Goal: Information Seeking & Learning: Learn about a topic

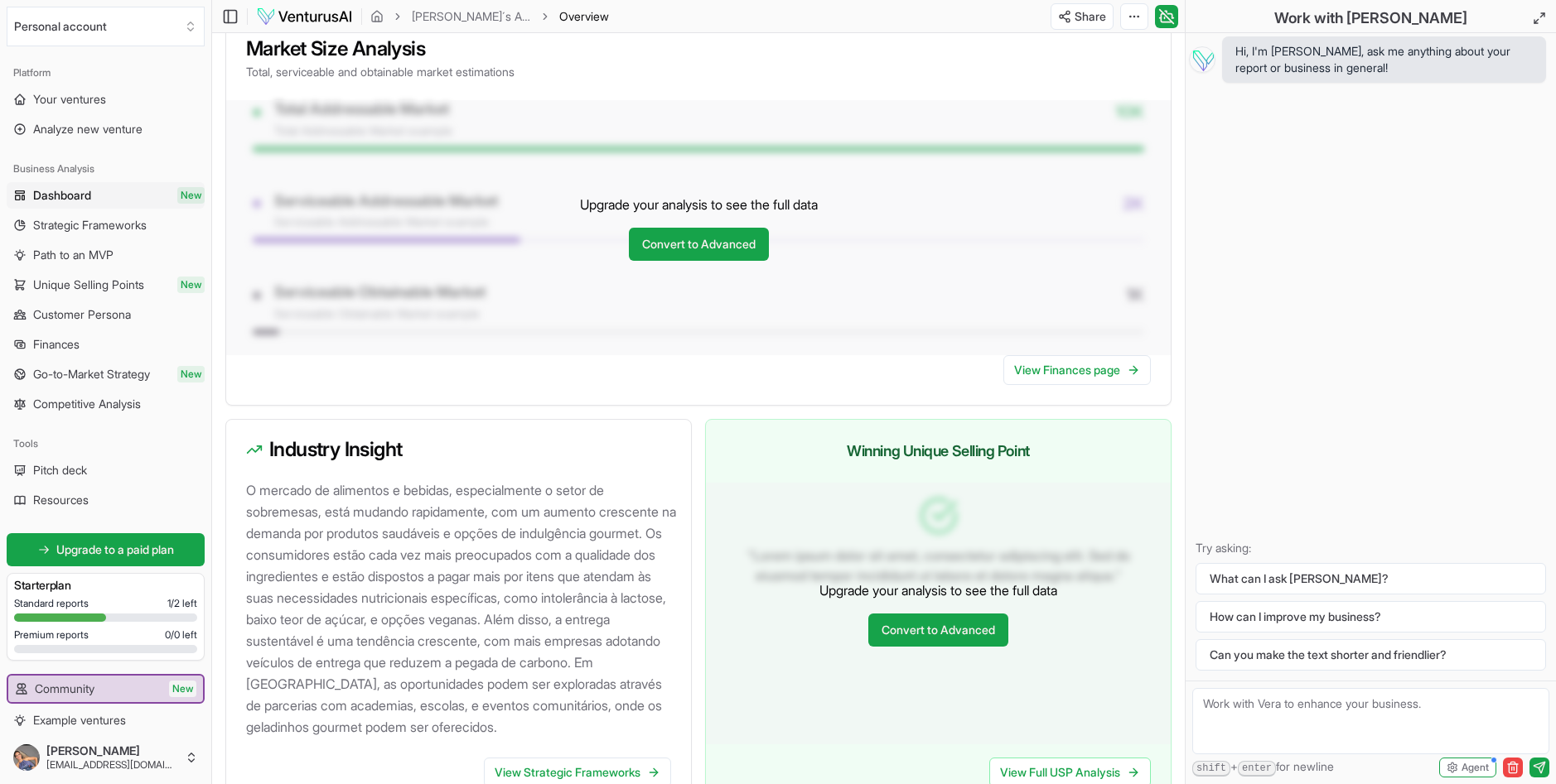
scroll to position [1521, 0]
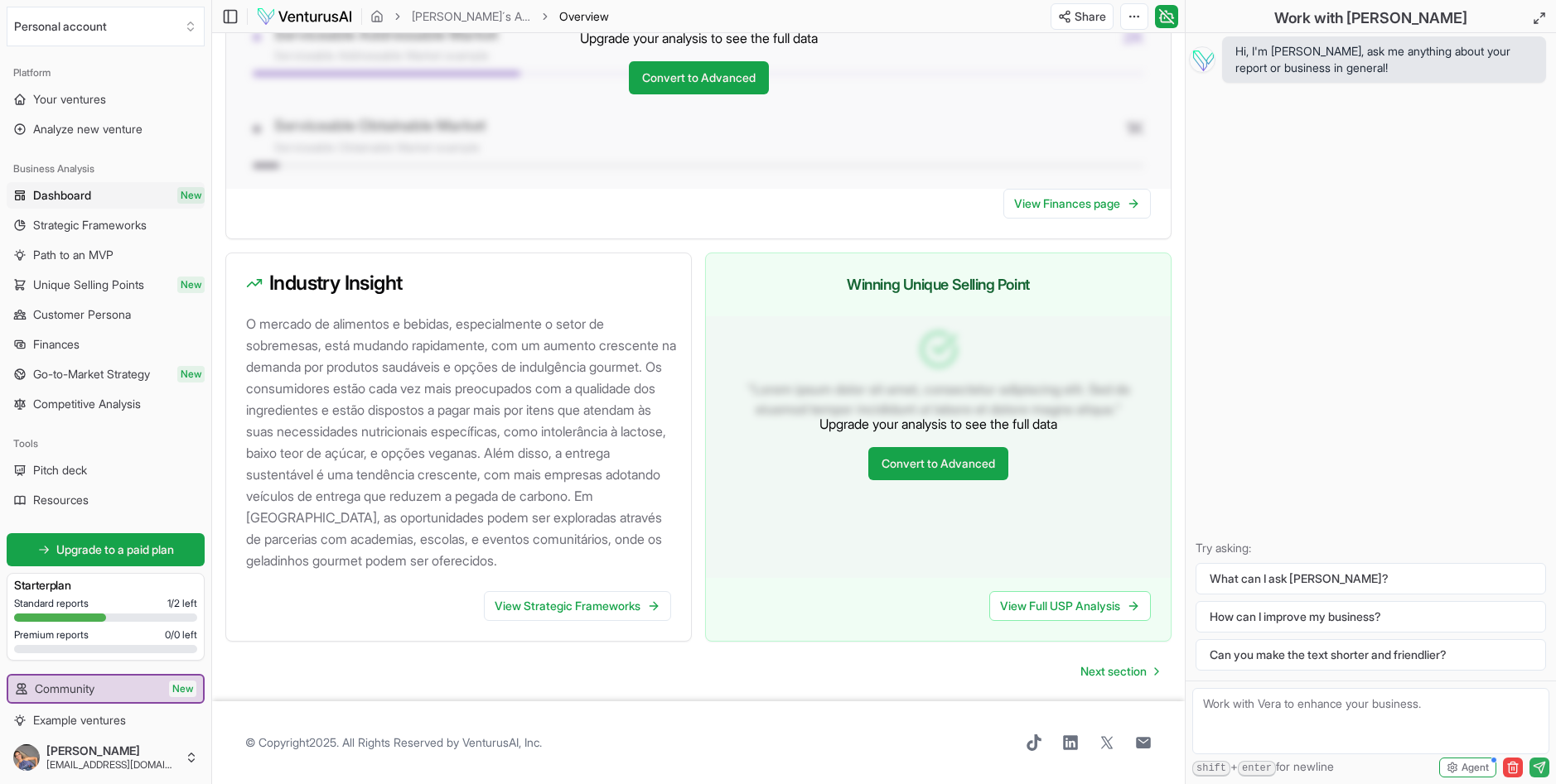
click at [1542, 767] on icon "submit" at bounding box center [1538, 766] width 11 height 11
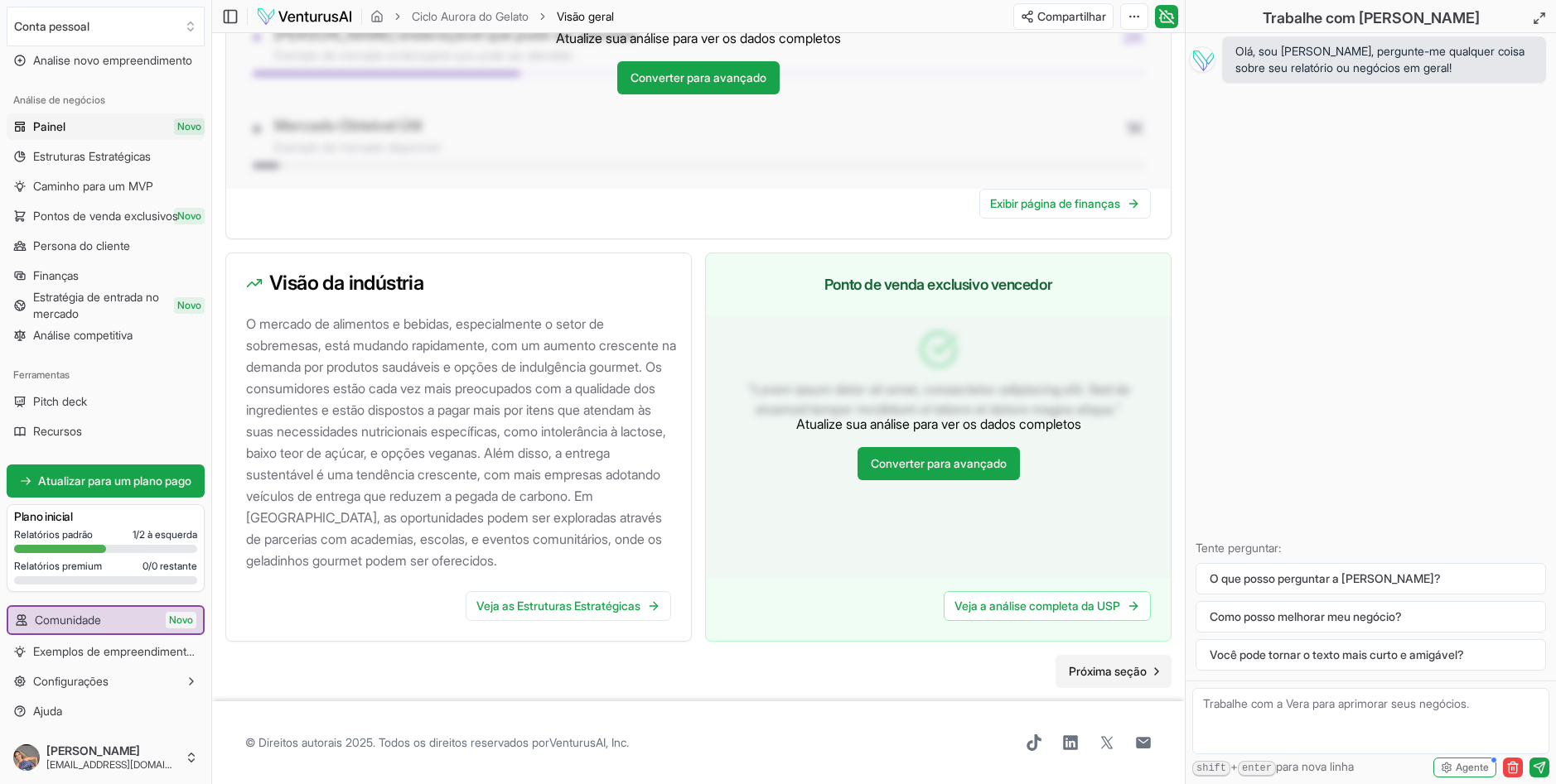
click at [1119, 669] on span "Próxima seção" at bounding box center [1107, 671] width 78 height 17
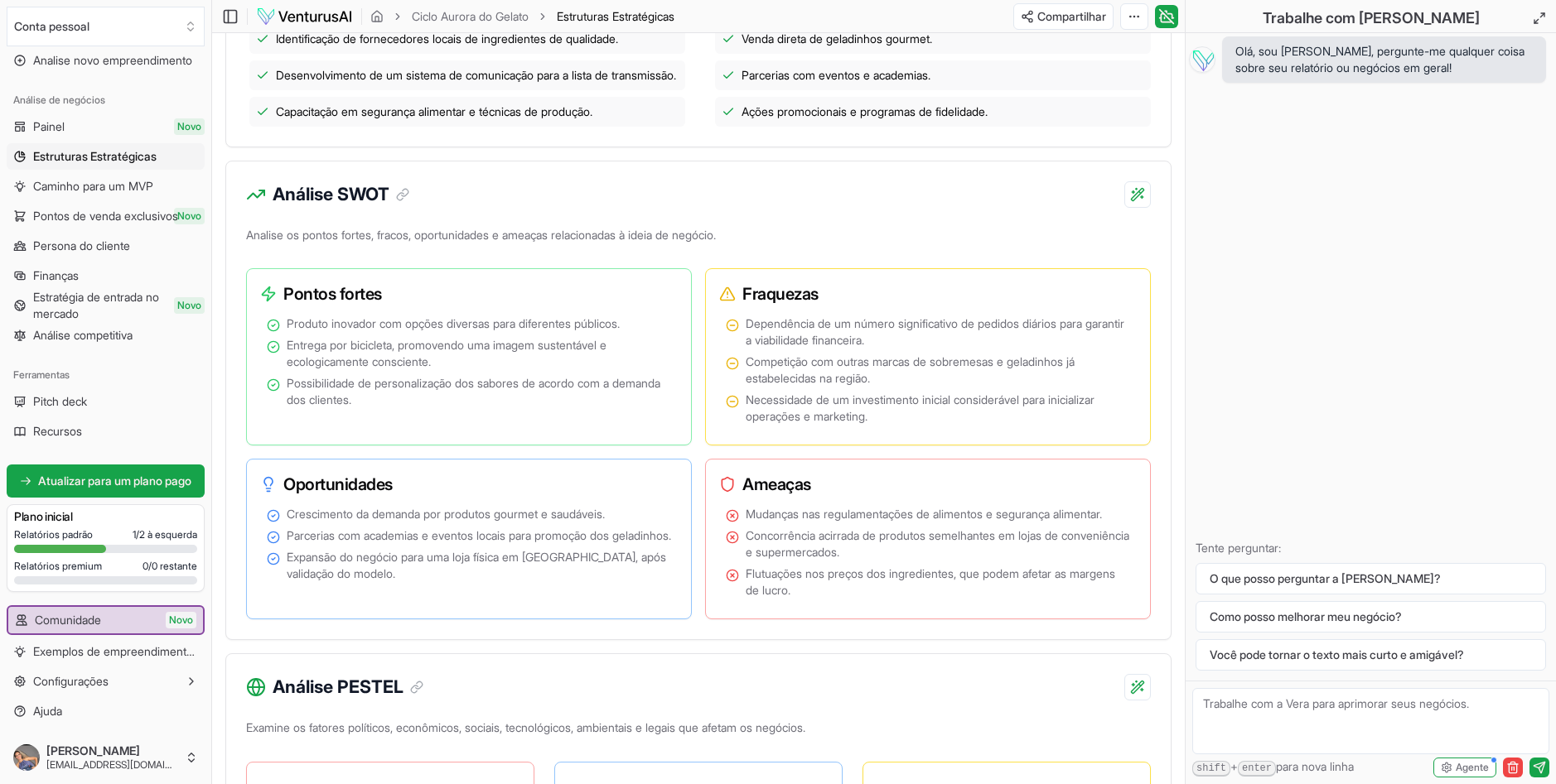
scroll to position [828, 0]
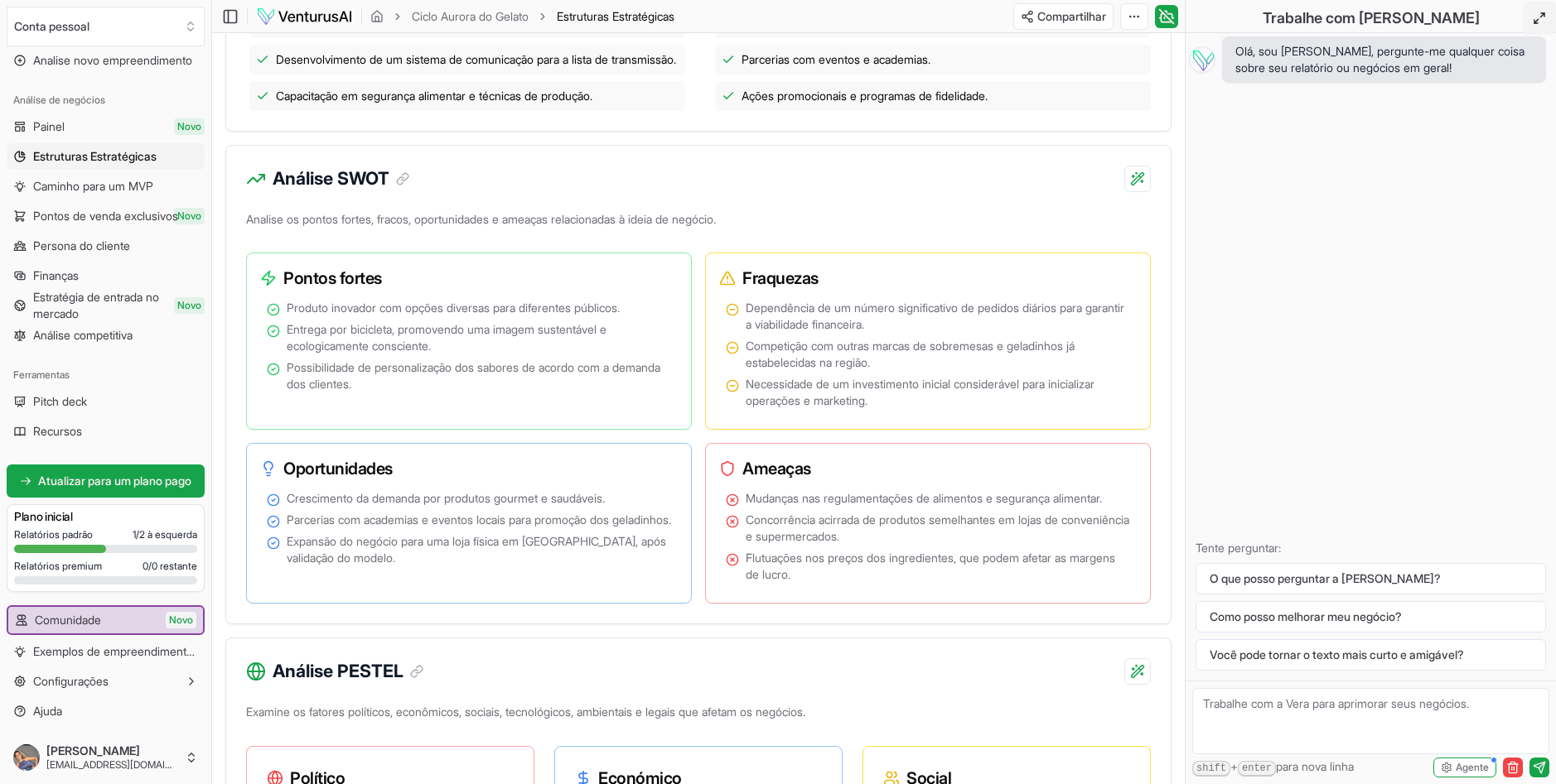
click at [1537, 16] on icon at bounding box center [1539, 18] width 14 height 14
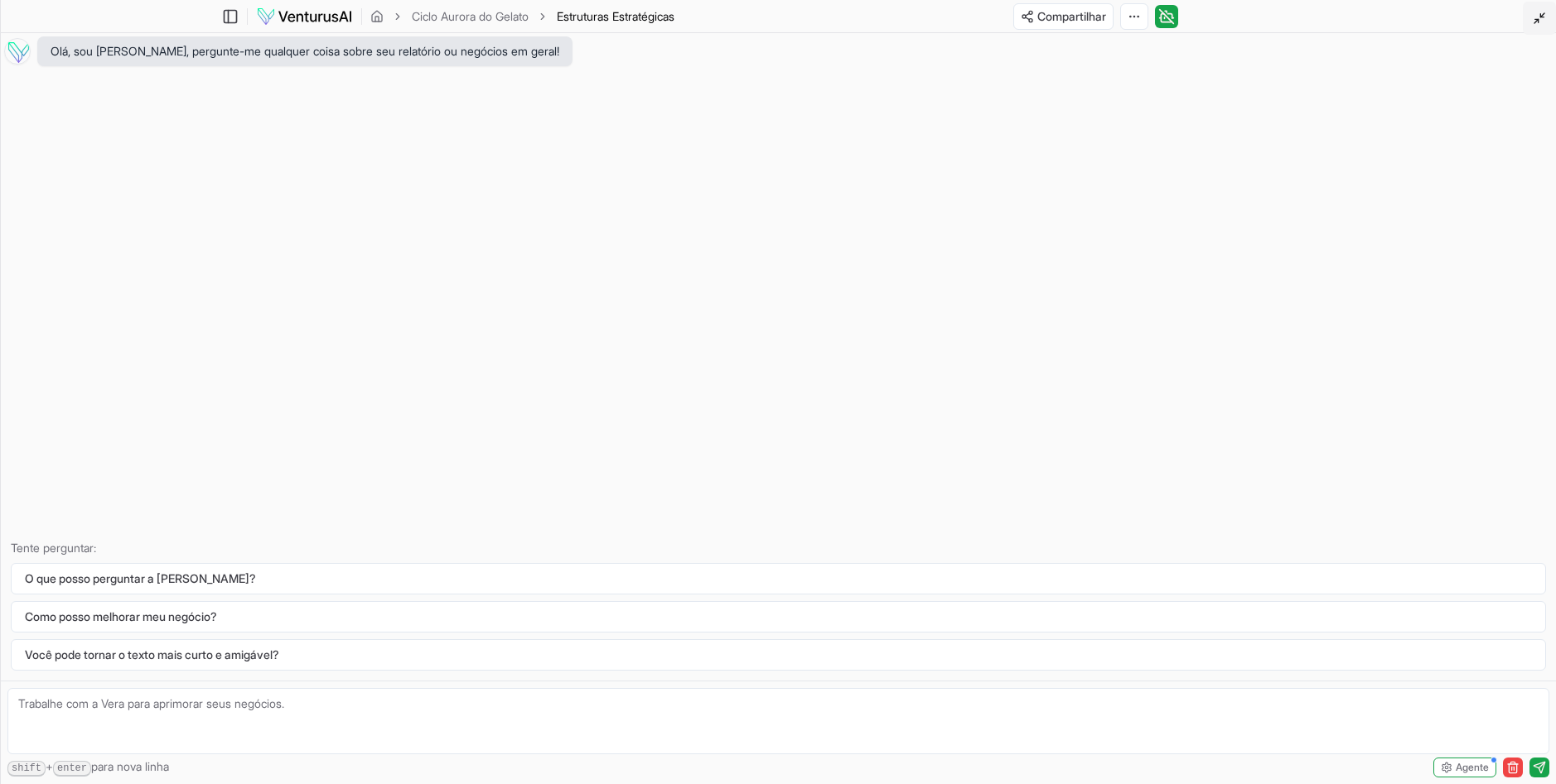
click at [1546, 12] on button at bounding box center [1539, 18] width 33 height 33
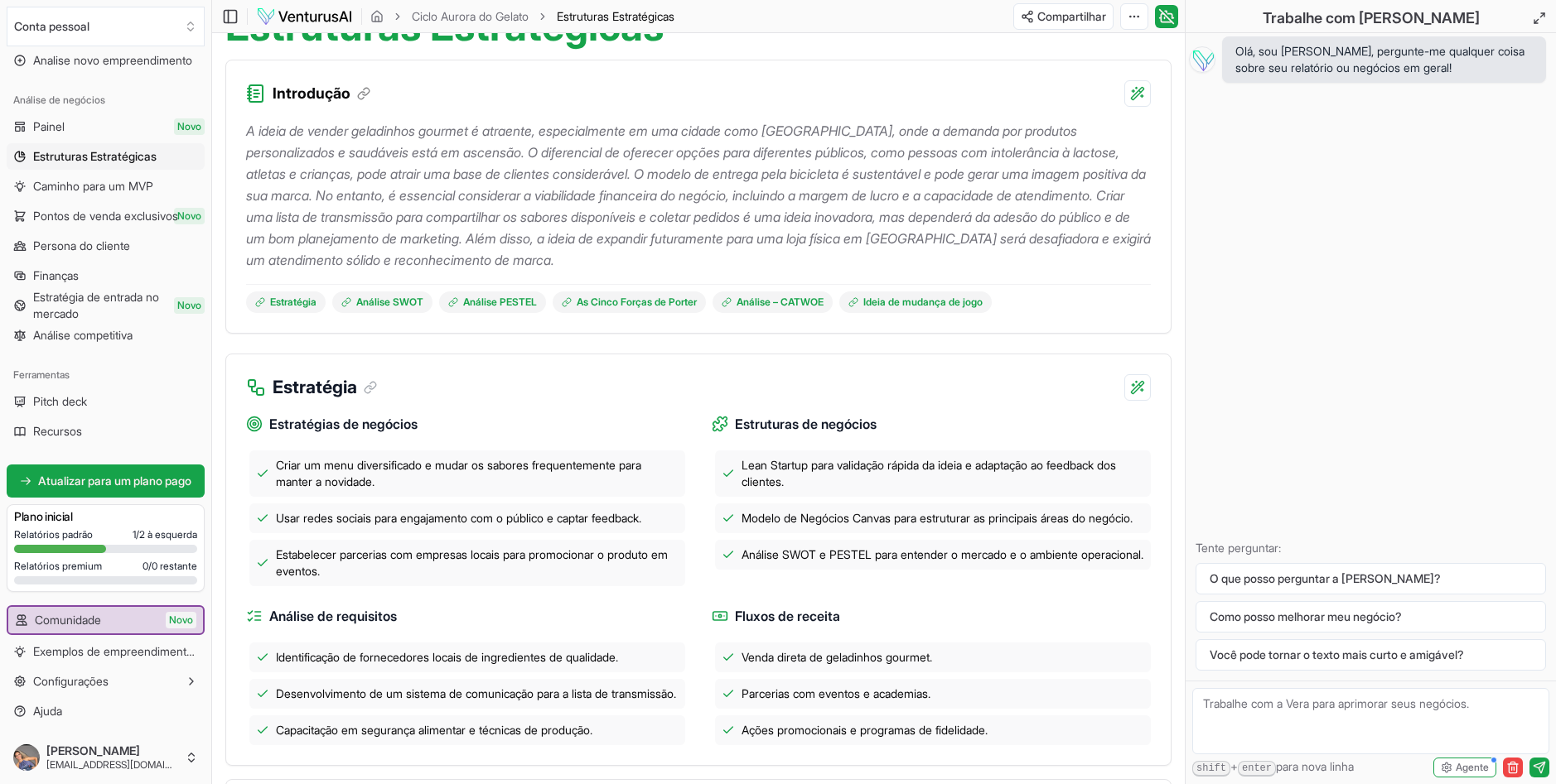
scroll to position [165, 0]
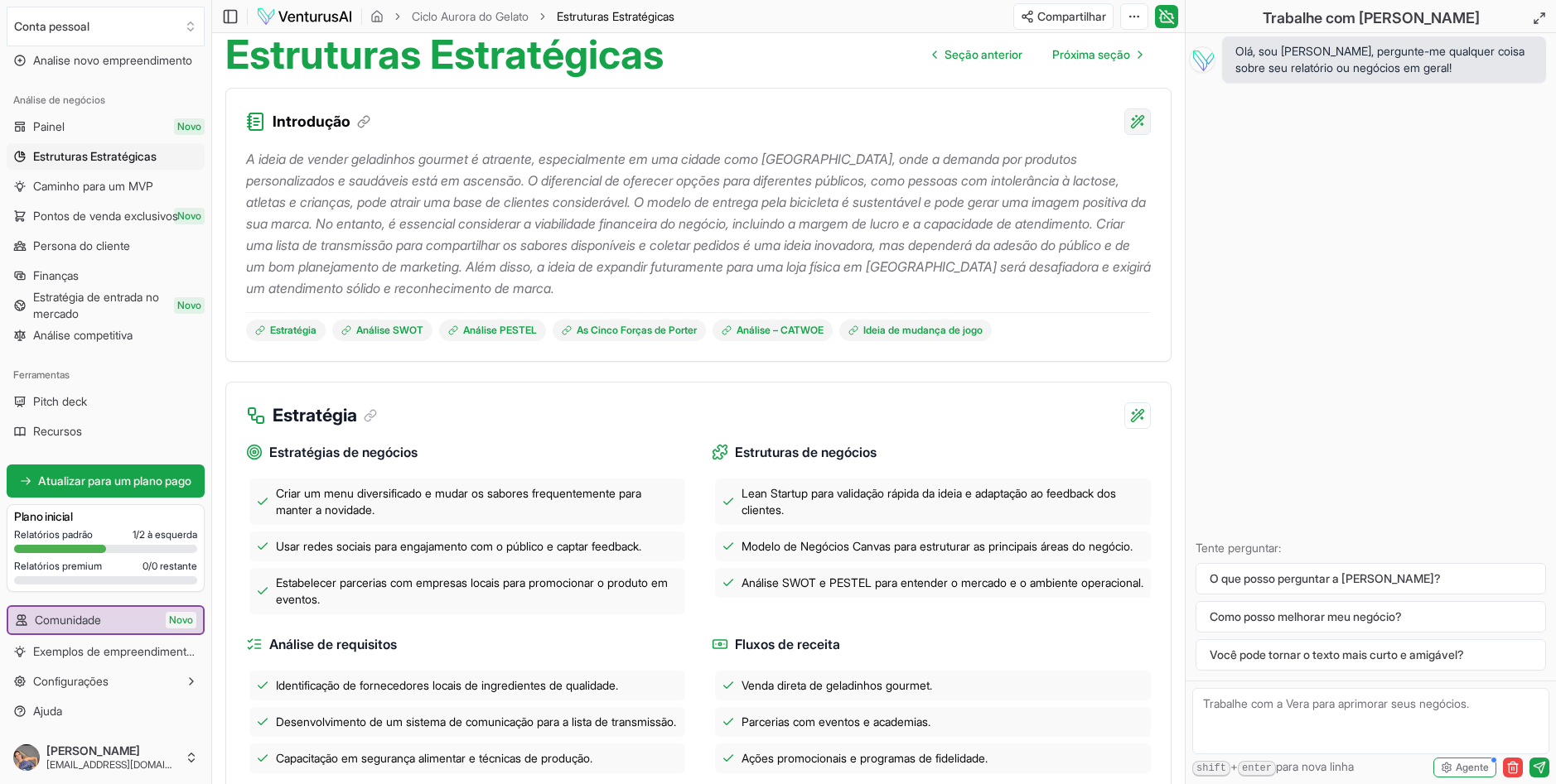
click at [1137, 125] on html "Conta pessoal Plataforma Seus empreendimentos Analise novo empreendimento Análi…" at bounding box center [778, 227] width 1556 height 784
click at [753, 256] on html "Conta pessoal Plataforma Seus empreendimentos Analise novo empreendimento Análi…" at bounding box center [778, 227] width 1556 height 784
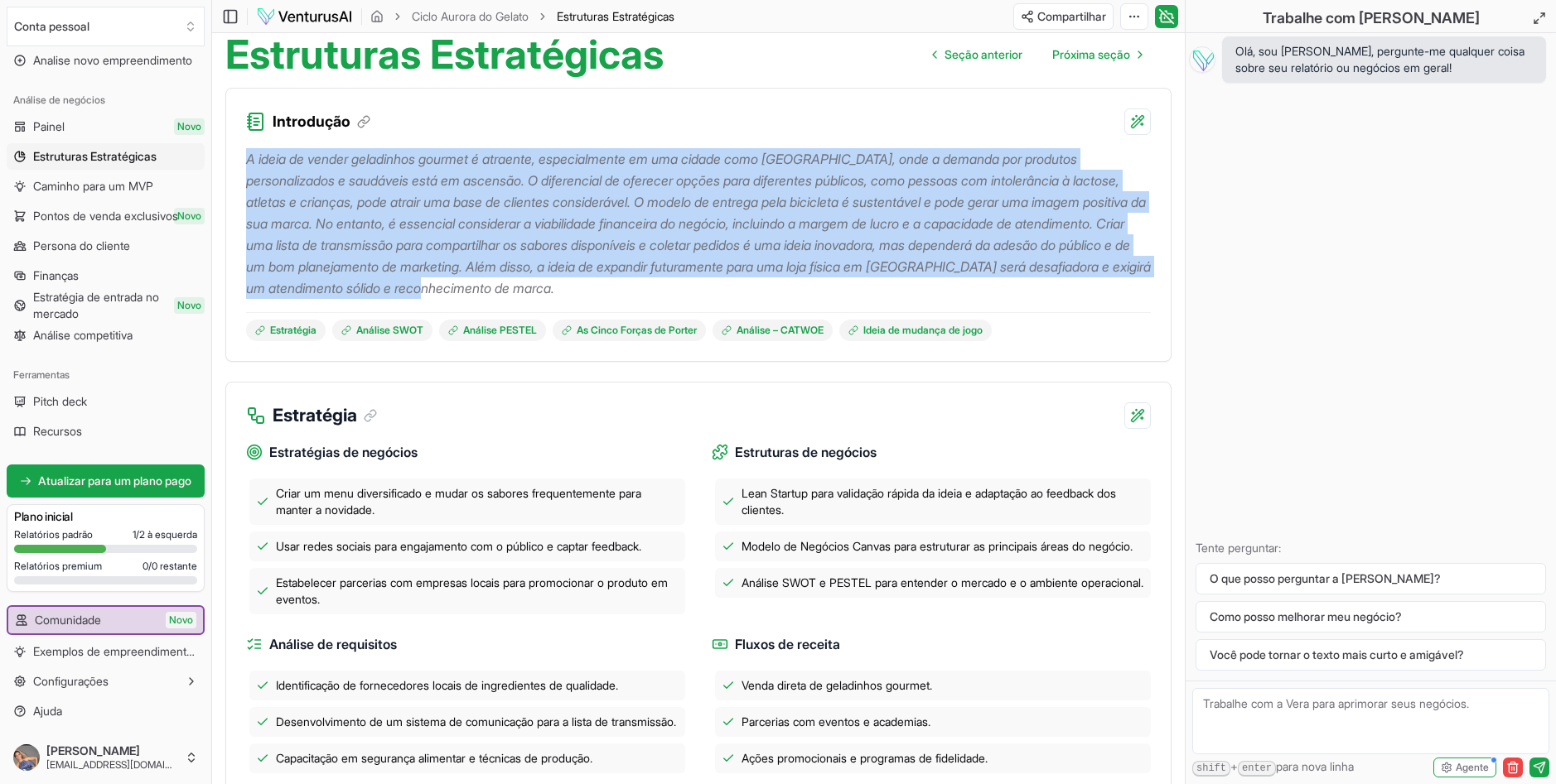
drag, startPoint x: 611, startPoint y: 307, endPoint x: 233, endPoint y: 151, distance: 408.9
click at [233, 151] on div "A ideia de vender geladinhos gourmet é atraente, especialmente em uma cidade co…" at bounding box center [698, 248] width 945 height 226
copy p "A ideia de vender geladinhos gourmet é atraente, especialmente em uma cidade co…"
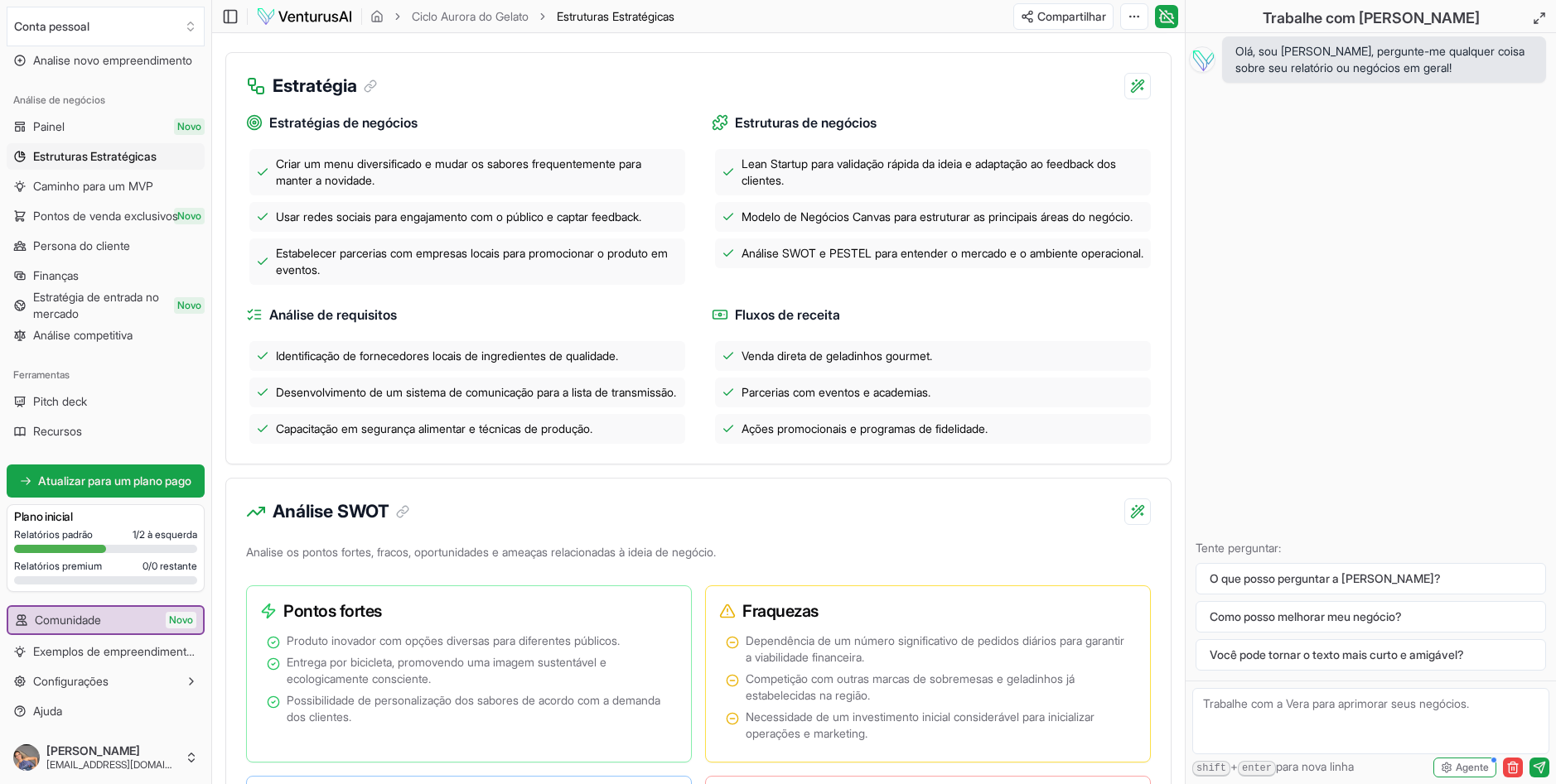
scroll to position [497, 0]
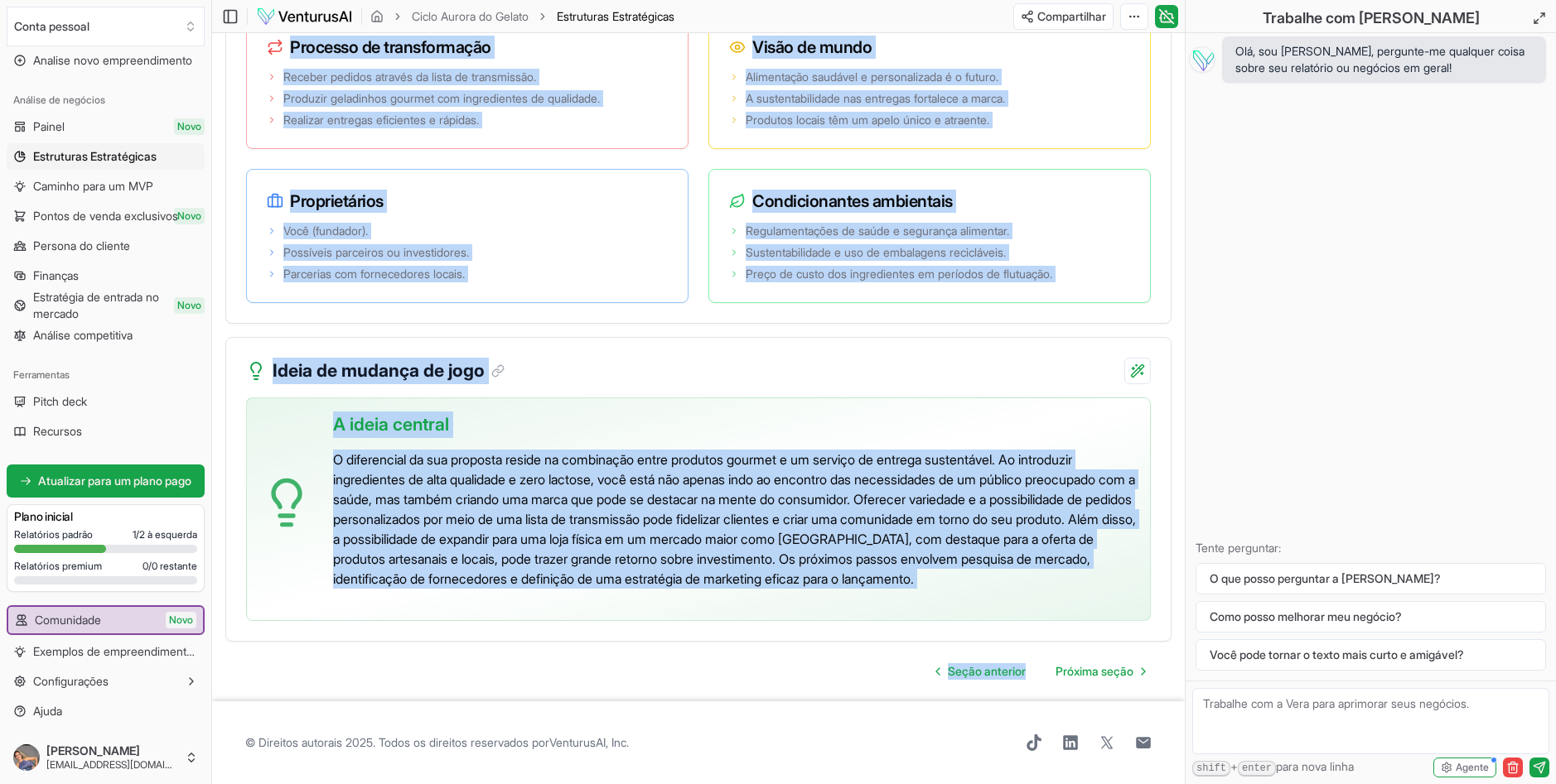
scroll to position [3302, 0]
drag, startPoint x: 239, startPoint y: 66, endPoint x: 1033, endPoint y: 594, distance: 953.5
copy div "Estratégia Estratégias de negócios Criar um menu diversificado e mudar os sabor…"
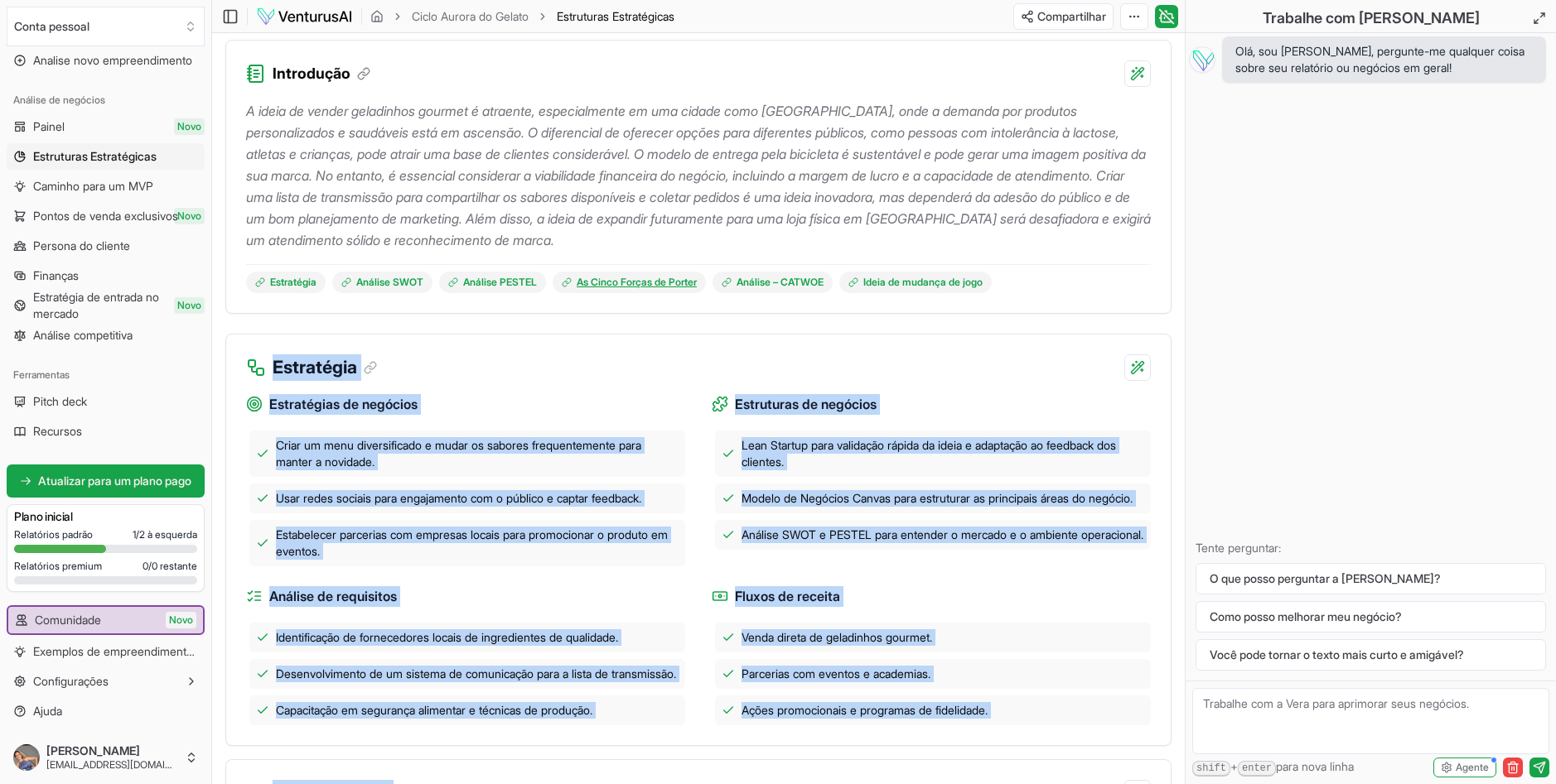
scroll to position [0, 0]
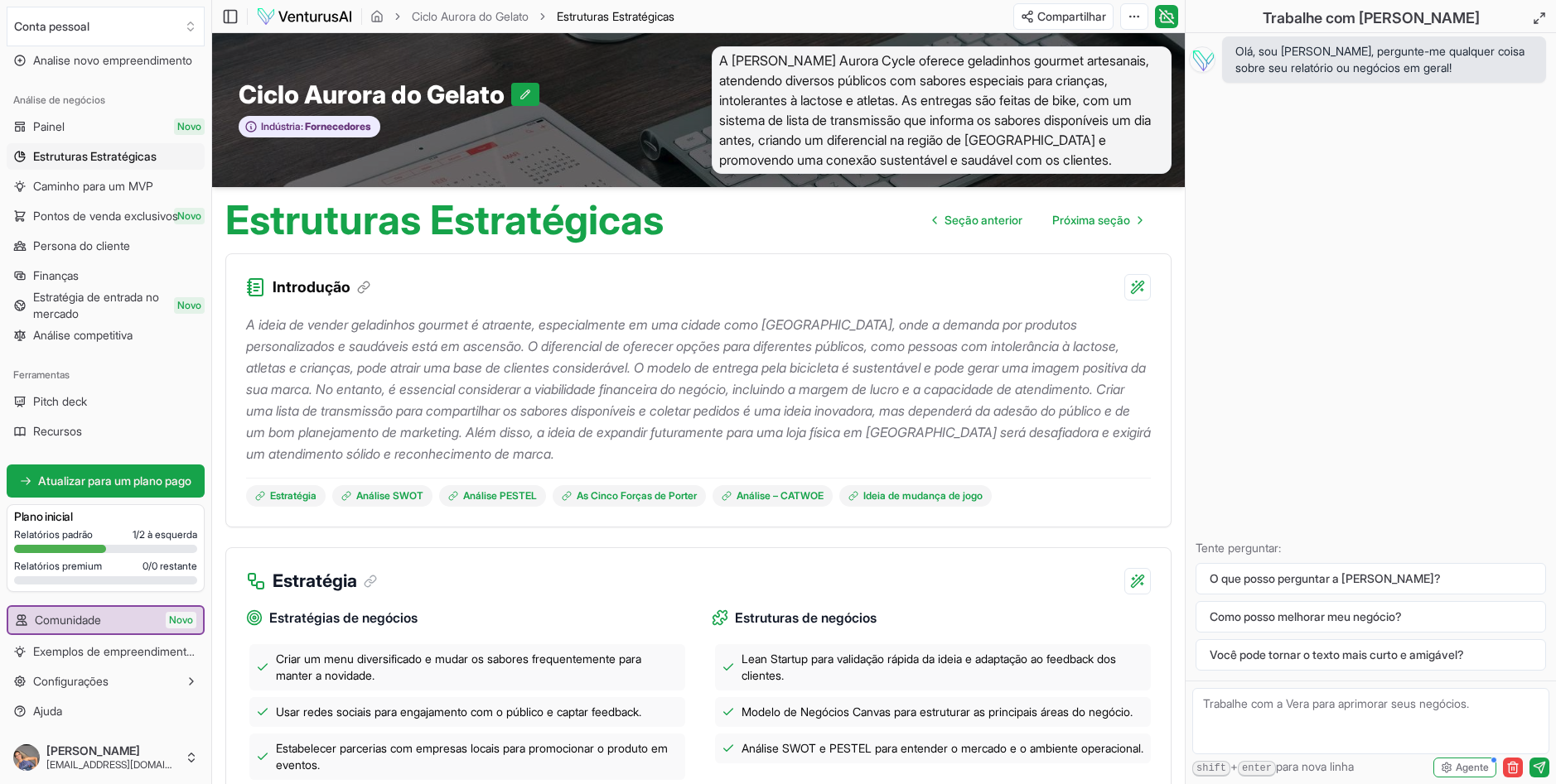
click at [538, 272] on div "Introdução" at bounding box center [698, 277] width 945 height 47
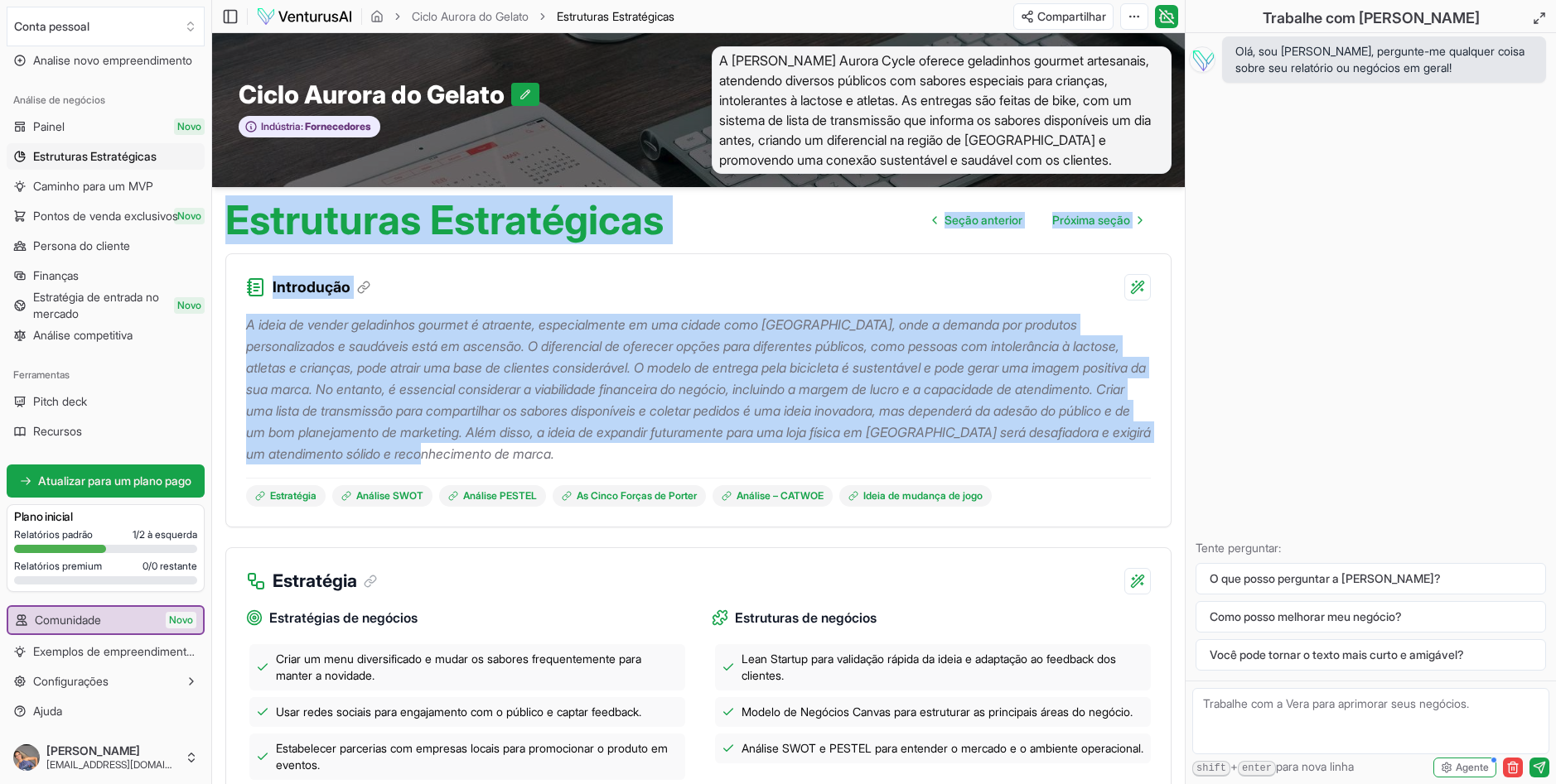
drag, startPoint x: 226, startPoint y: 222, endPoint x: 807, endPoint y: 449, distance: 623.8
copy main "Estruturas Estratégicas Seção anterior Próxima seção Introdução A ideia de vend…"
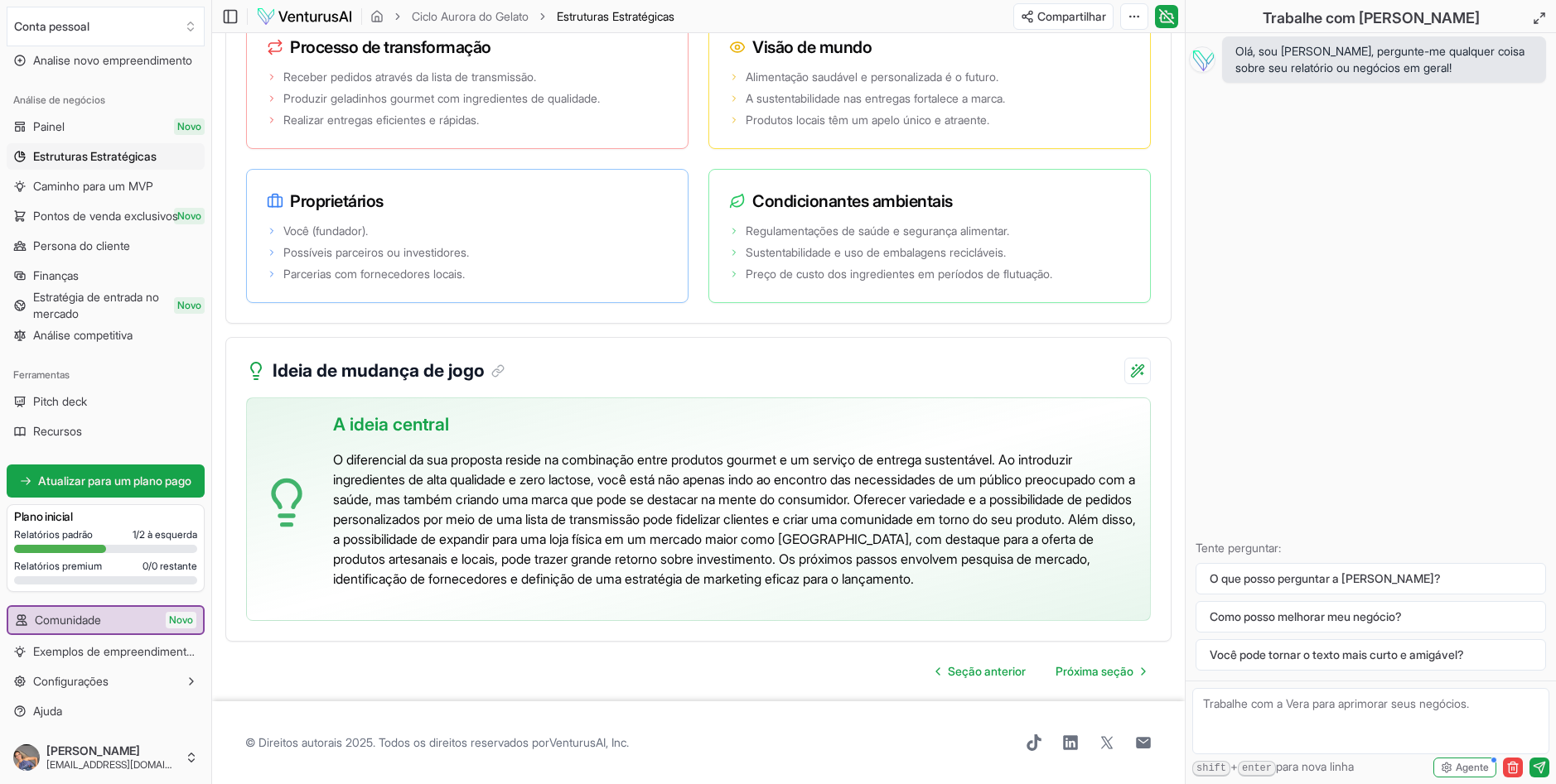
scroll to position [3302, 0]
click at [1127, 671] on span "Próxima seção" at bounding box center [1095, 671] width 78 height 17
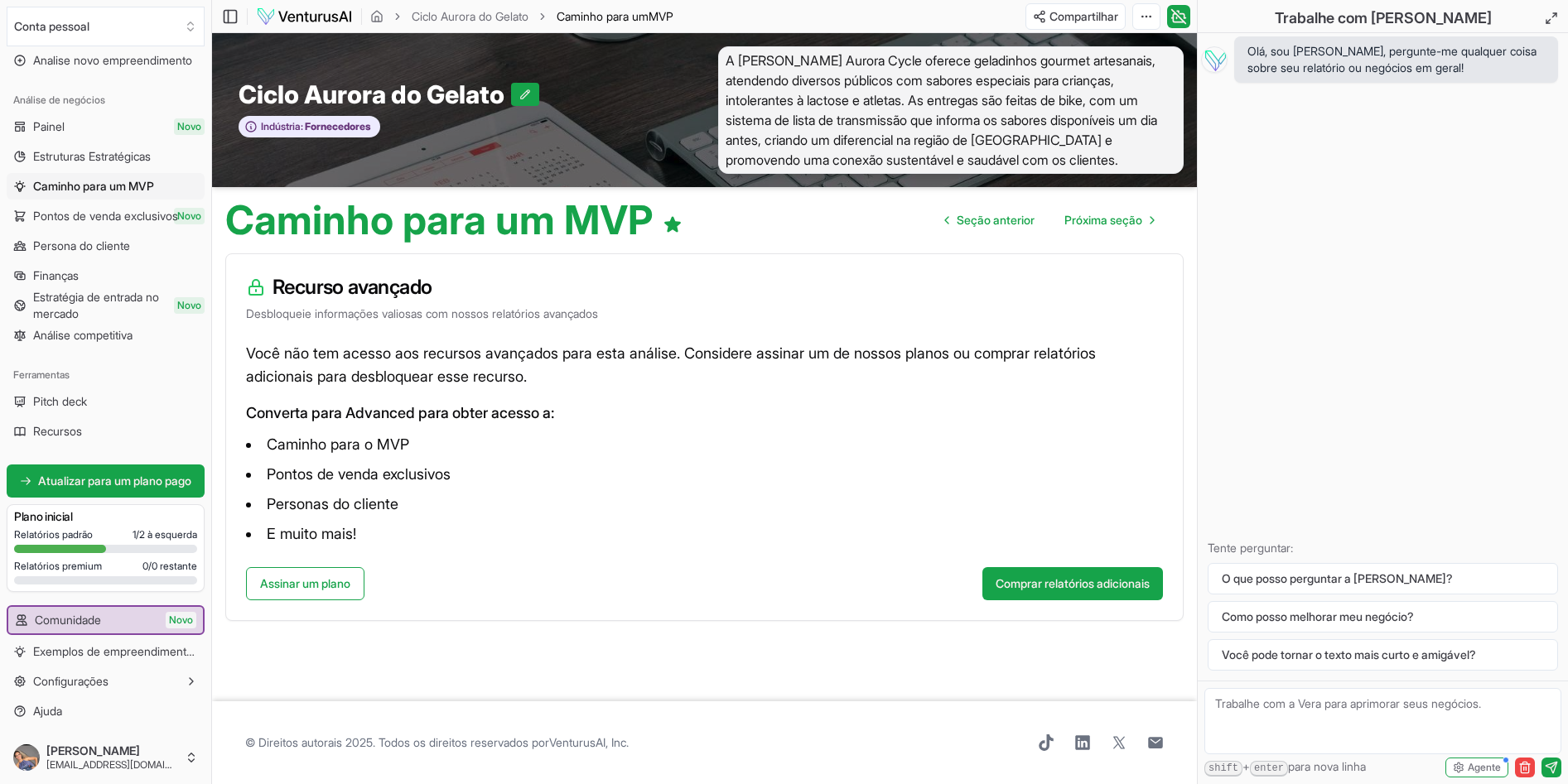
click at [660, 443] on li "Caminho para o MVP" at bounding box center [704, 445] width 917 height 26
click at [1125, 217] on span "Próxima seção" at bounding box center [1103, 220] width 78 height 17
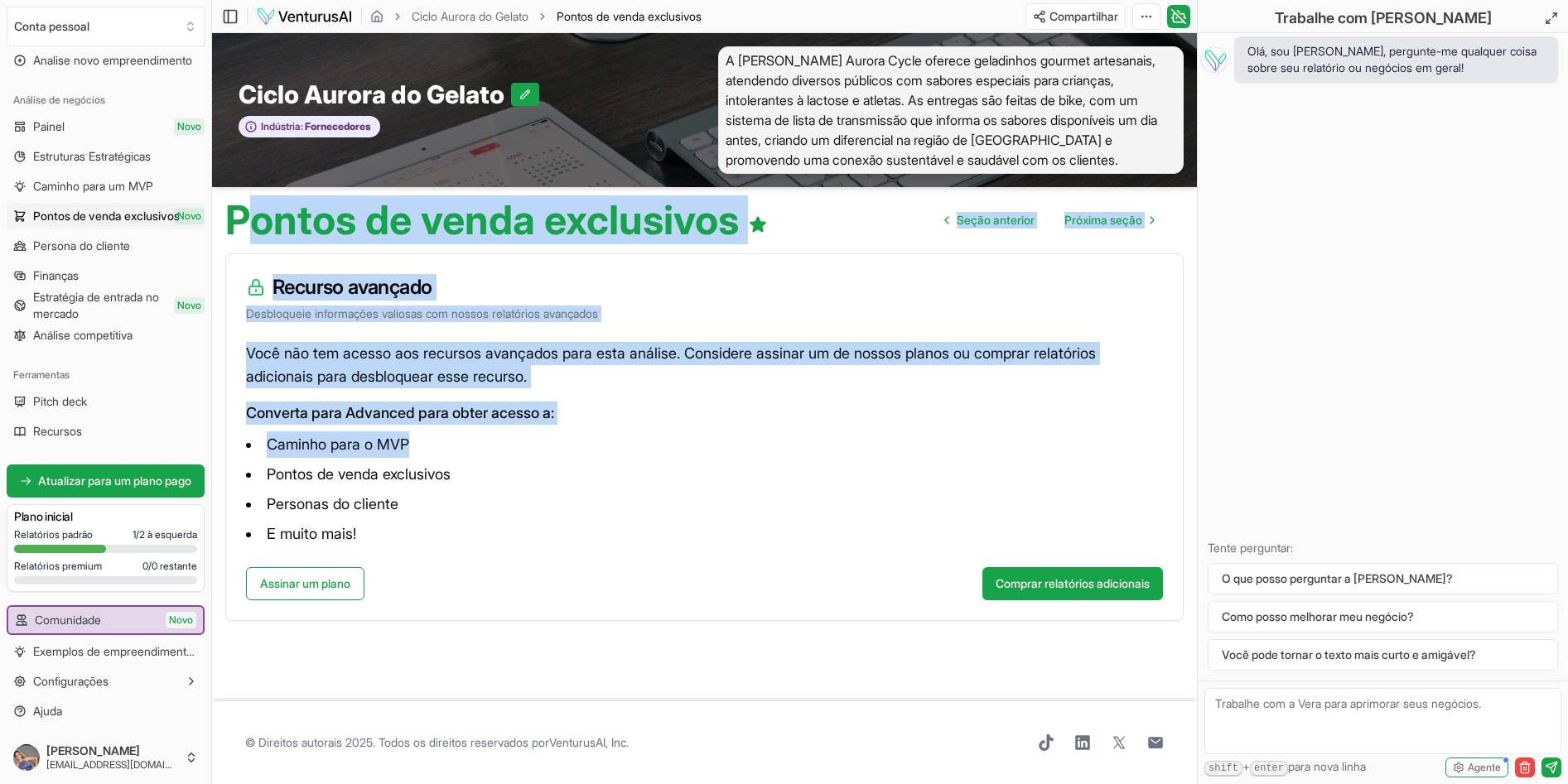
drag, startPoint x: 243, startPoint y: 203, endPoint x: 843, endPoint y: 440, distance: 645.1
click at [843, 440] on main "Alternar barra lateral Ciclo Aurora do Gelato USPs Pontos de venda exclusivos C…" at bounding box center [704, 392] width 984 height 784
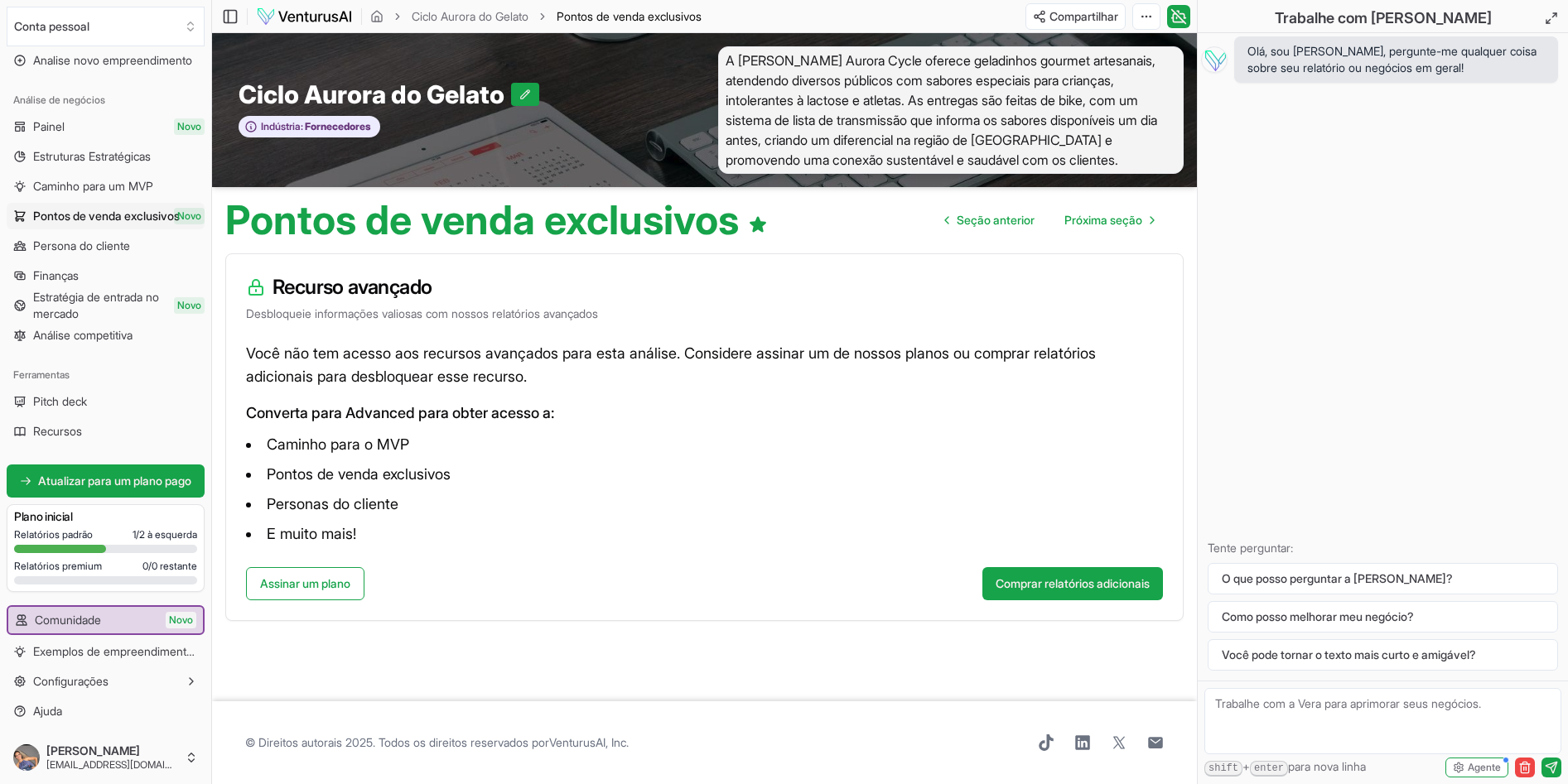
click at [237, 215] on font "Pontos de venda exclusivos" at bounding box center [482, 220] width 514 height 49
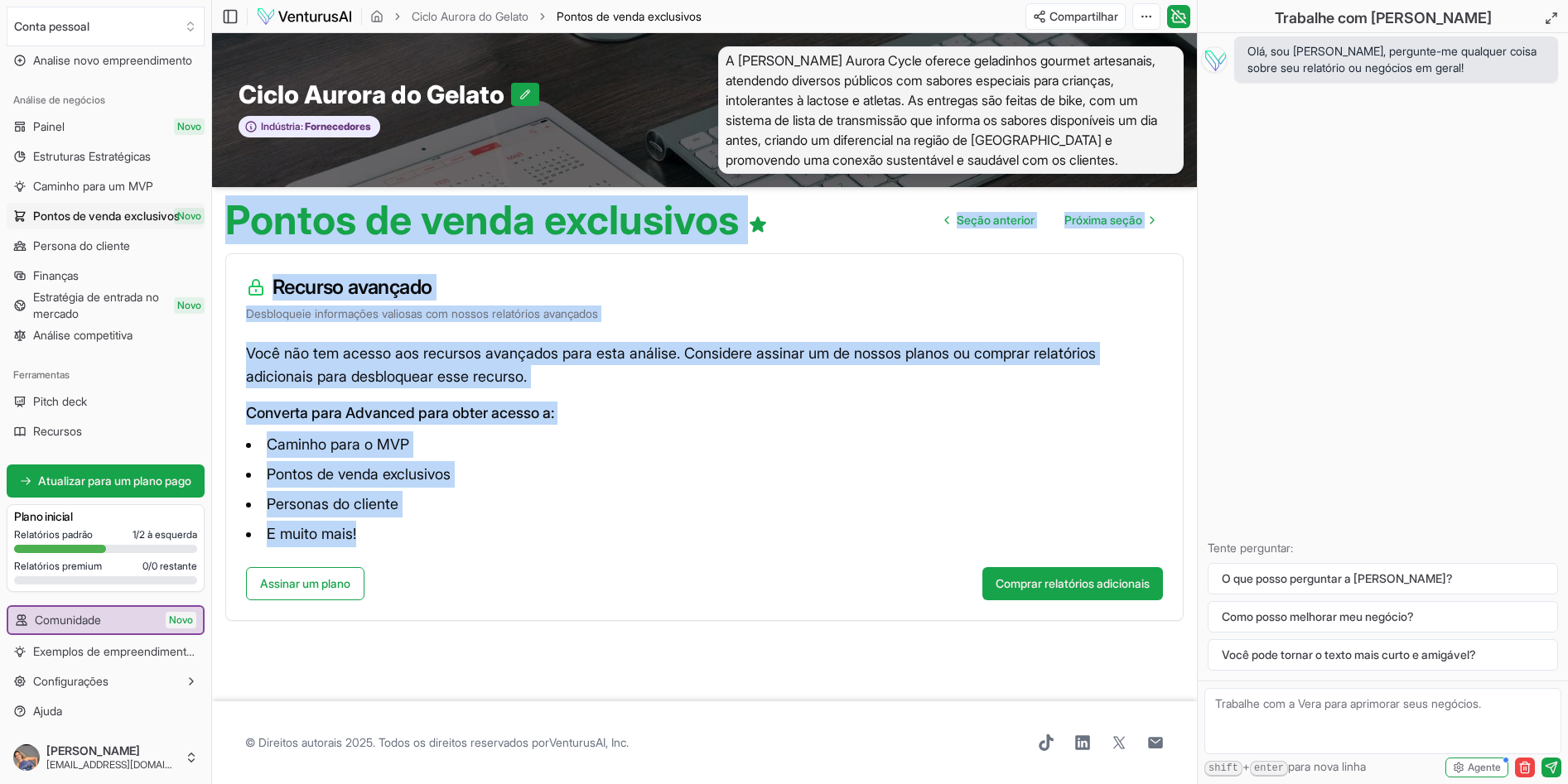
drag, startPoint x: 222, startPoint y: 208, endPoint x: 750, endPoint y: 545, distance: 626.4
click at [750, 545] on main "Alternar barra lateral Ciclo Aurora do Gelato USPs Pontos de venda exclusivos C…" at bounding box center [704, 392] width 984 height 784
copy main "Pontos de venda exclusivos Seção anterior Próxima seção Recurso avançado Desblo…"
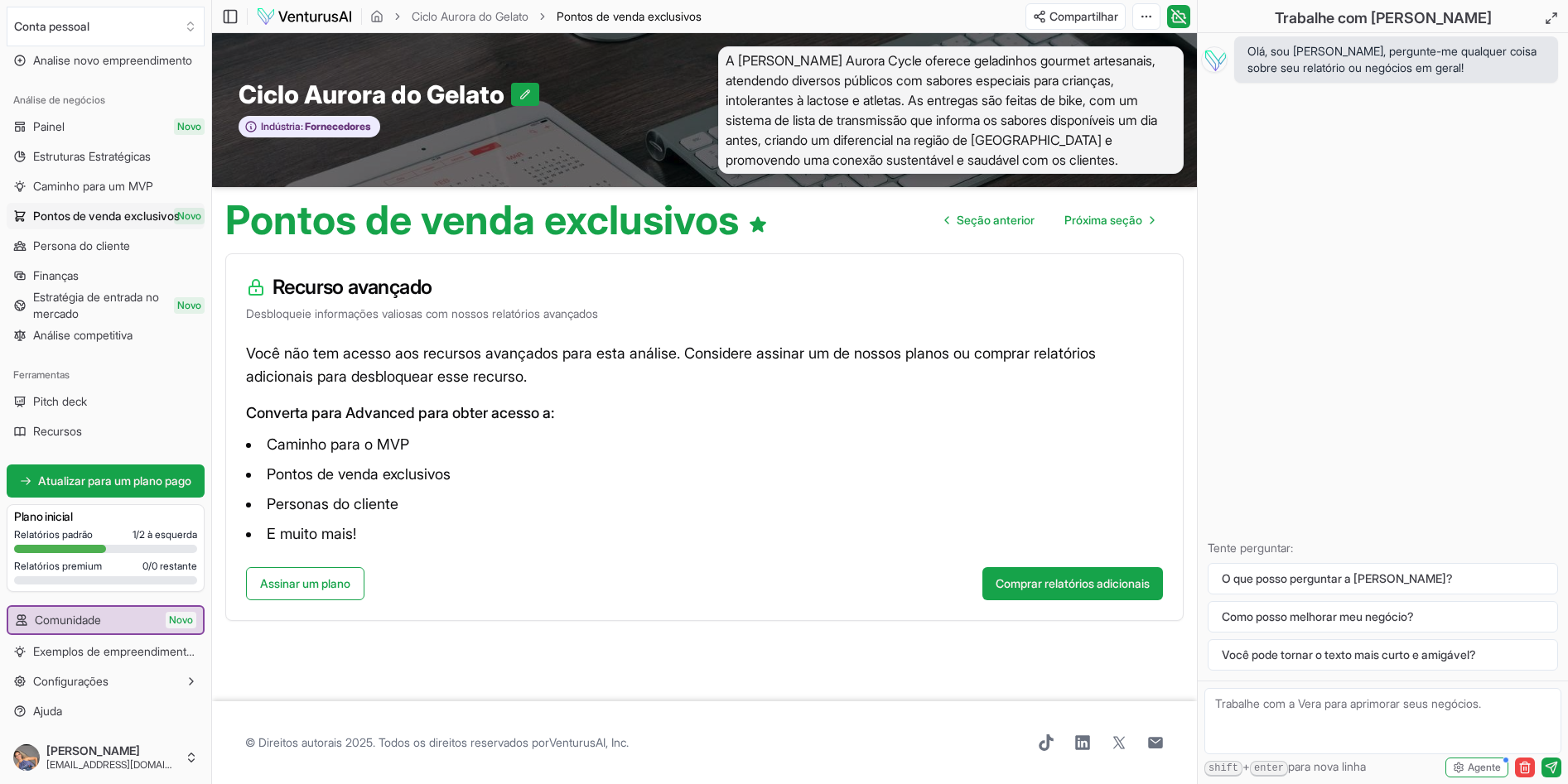
click at [845, 87] on span "A Gelato's Aurora Cycle oferece geladinhos gourmet artesanais, atendendo divers…" at bounding box center [950, 110] width 466 height 127
click at [331, 583] on link "Assinar um plano" at bounding box center [305, 584] width 119 height 33
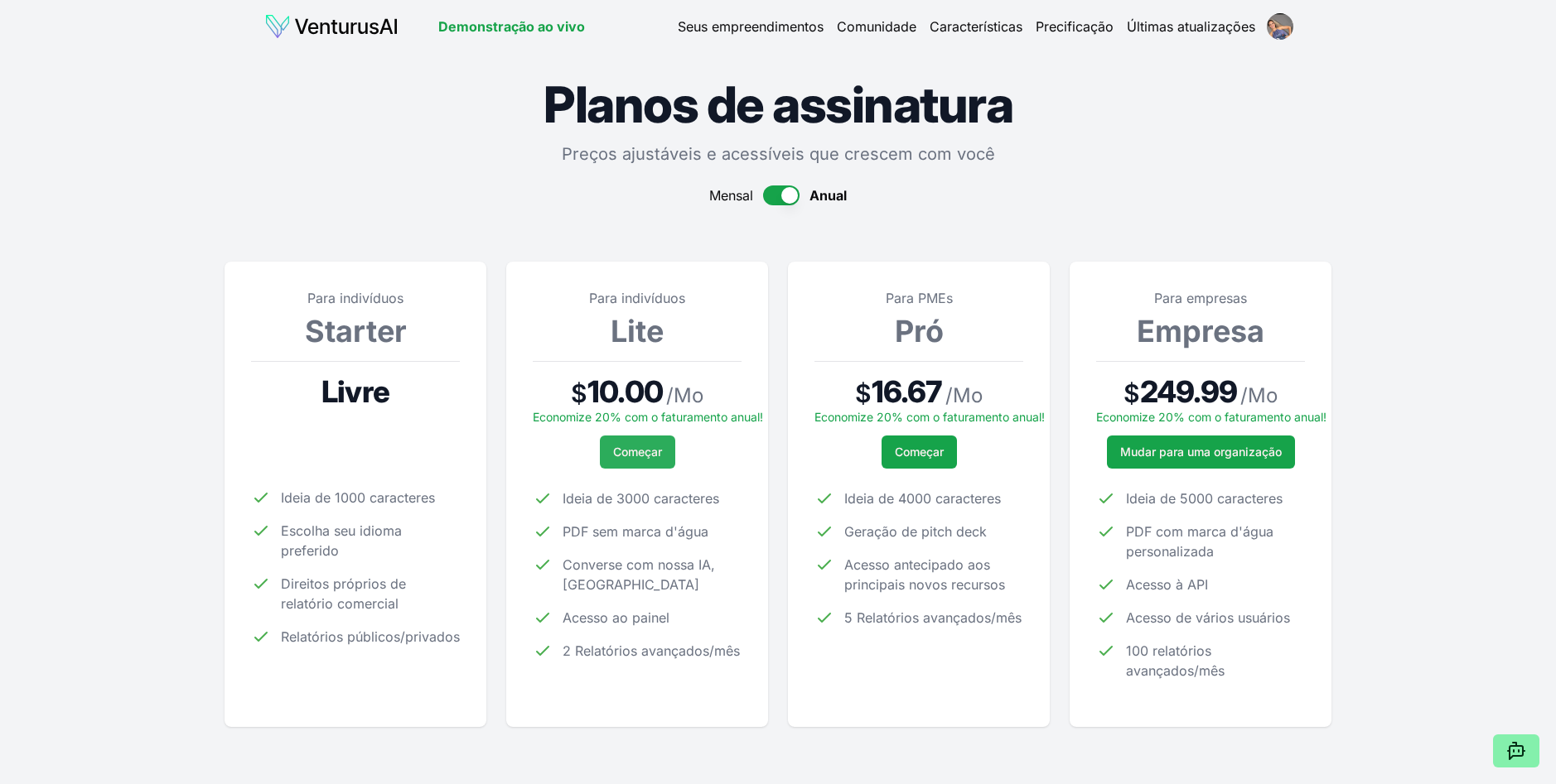
click at [648, 449] on span "Começar" at bounding box center [637, 451] width 49 height 17
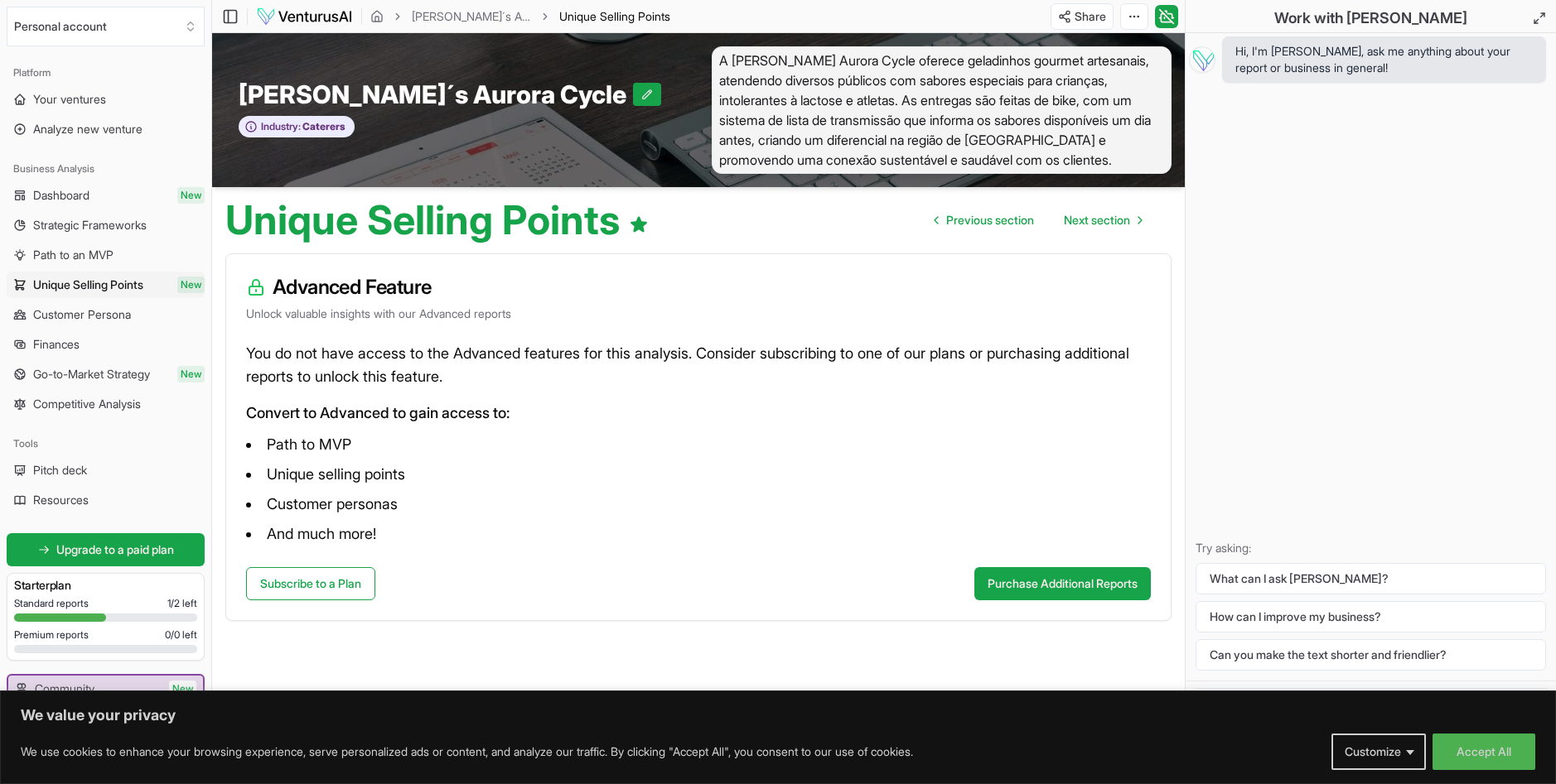
scroll to position [1, 0]
click at [101, 310] on span "Customer Persona" at bounding box center [82, 314] width 97 height 17
click at [86, 193] on span "Dashboard" at bounding box center [61, 195] width 56 height 17
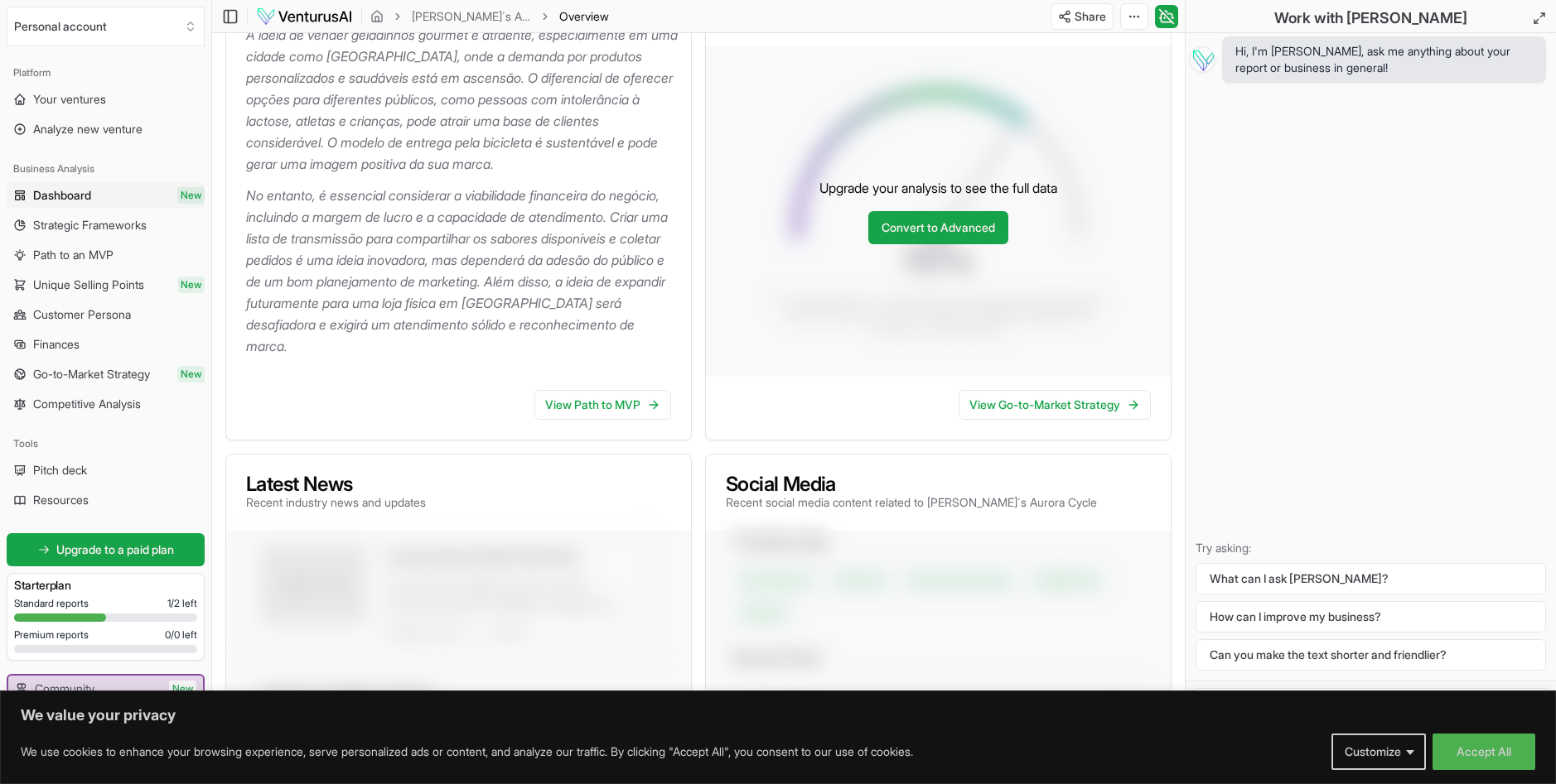
scroll to position [332, 0]
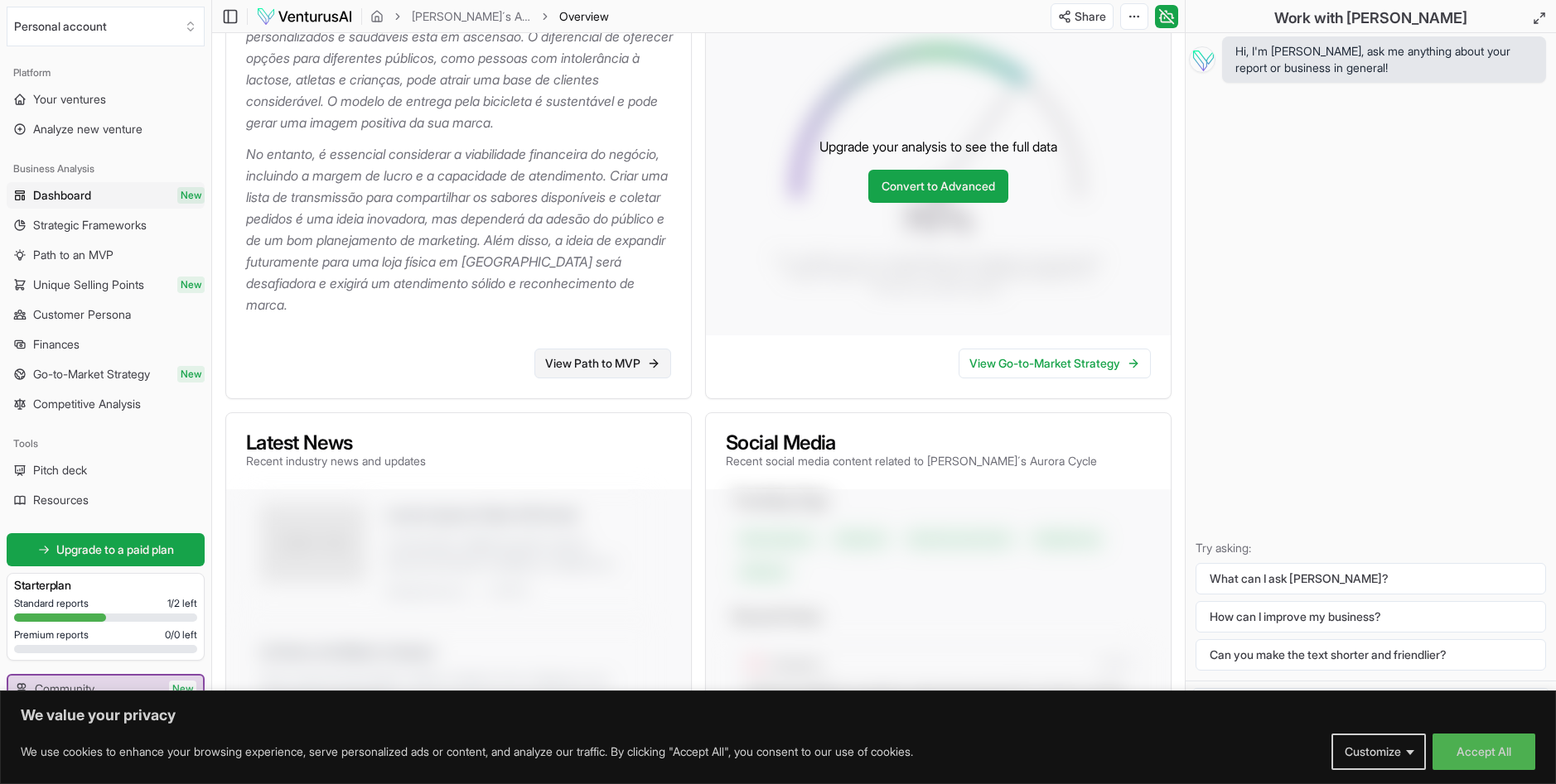
click at [616, 358] on link "View Path to MVP" at bounding box center [602, 363] width 136 height 30
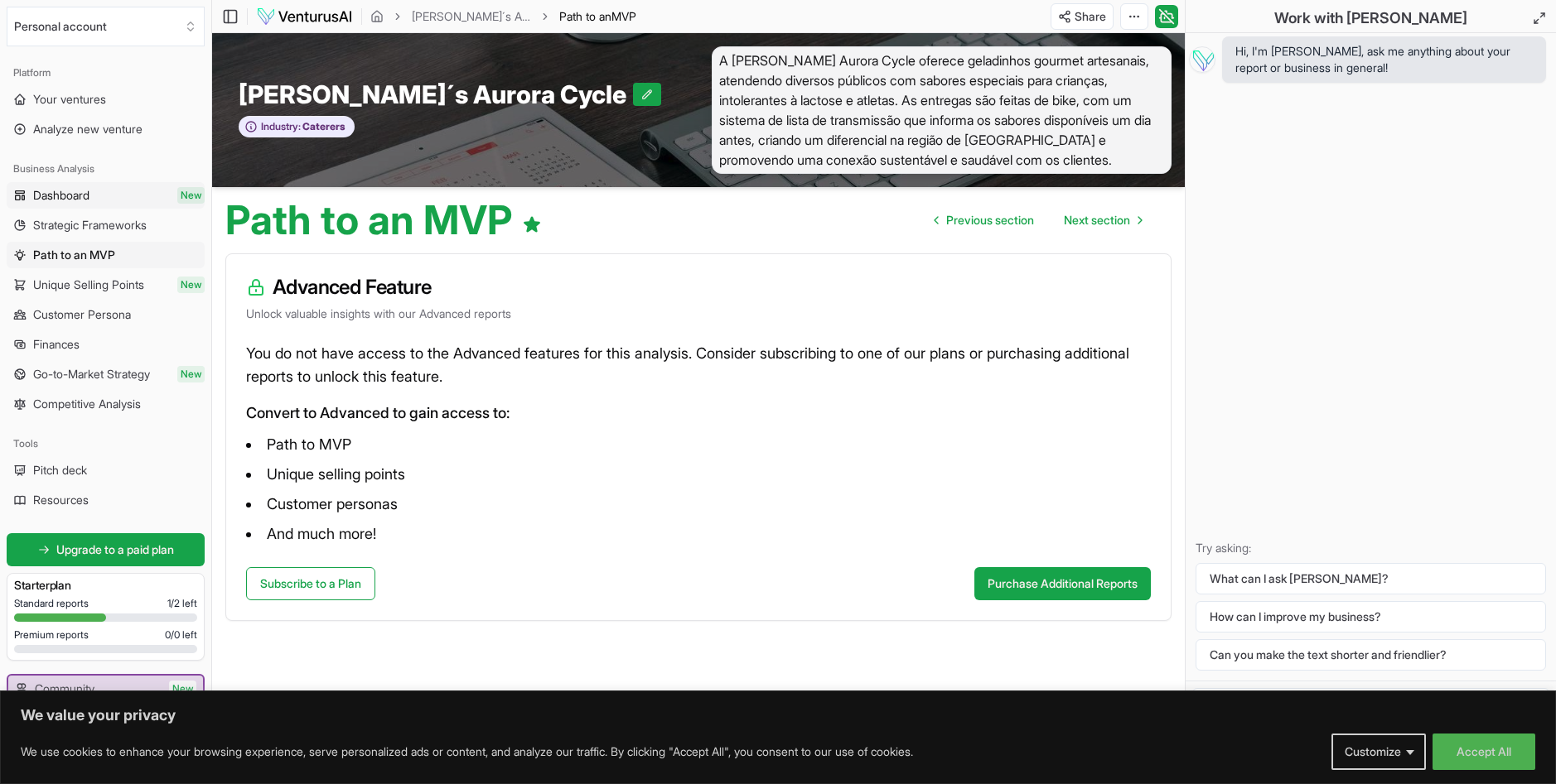
click at [93, 196] on link "Dashboard New" at bounding box center [106, 195] width 199 height 26
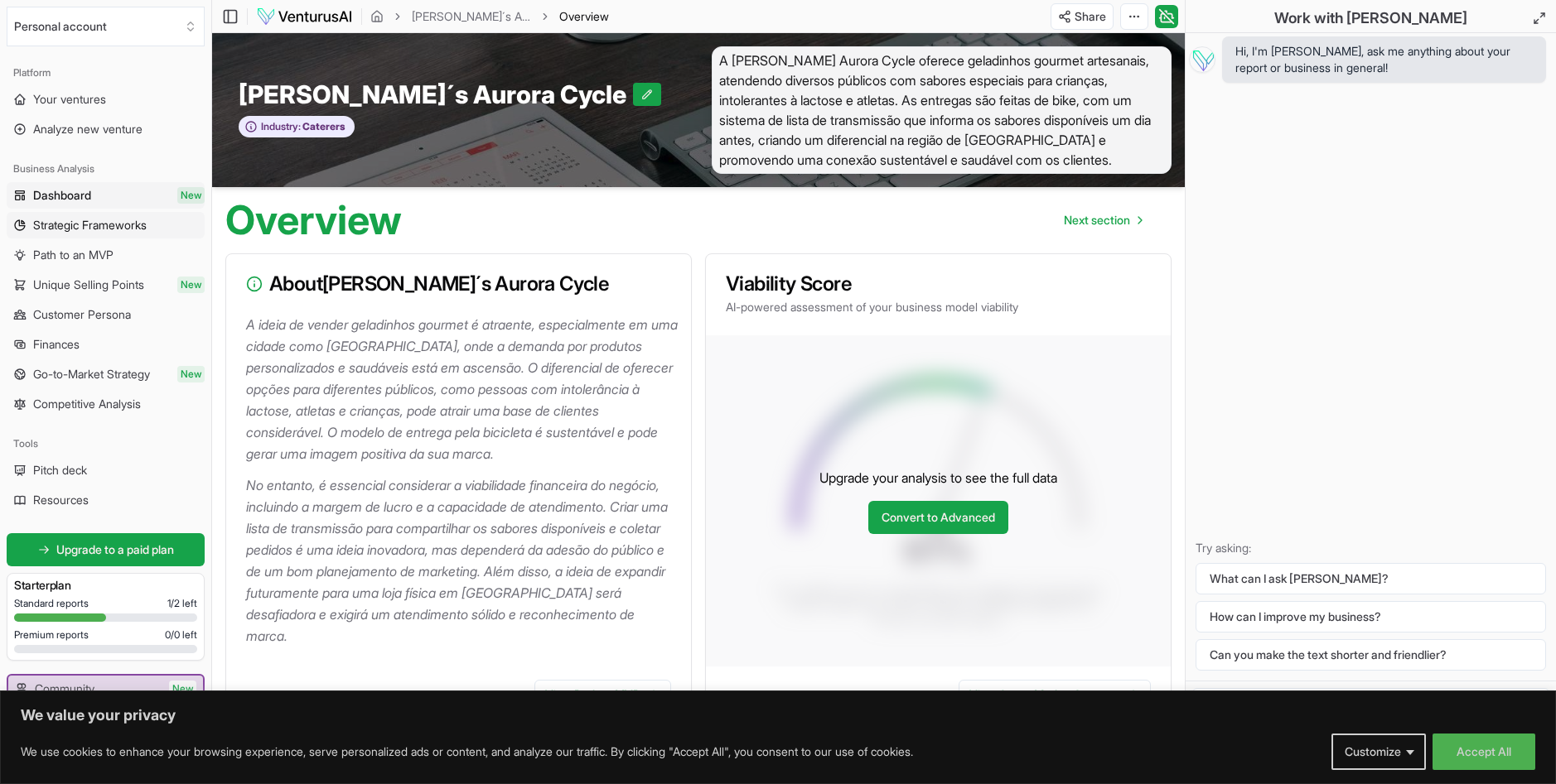
click at [108, 225] on span "Strategic Frameworks" at bounding box center [90, 225] width 114 height 17
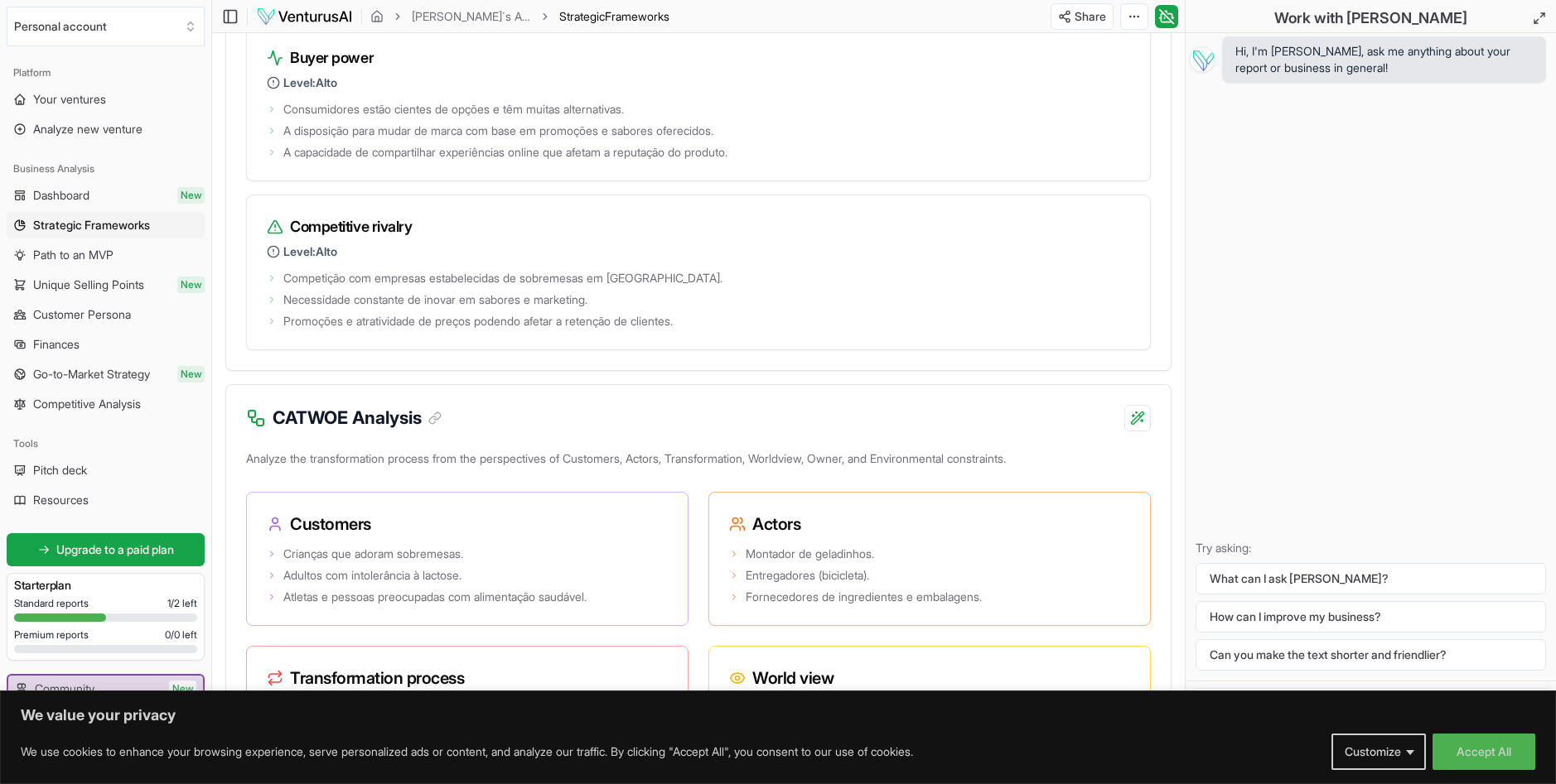
scroll to position [2484, 0]
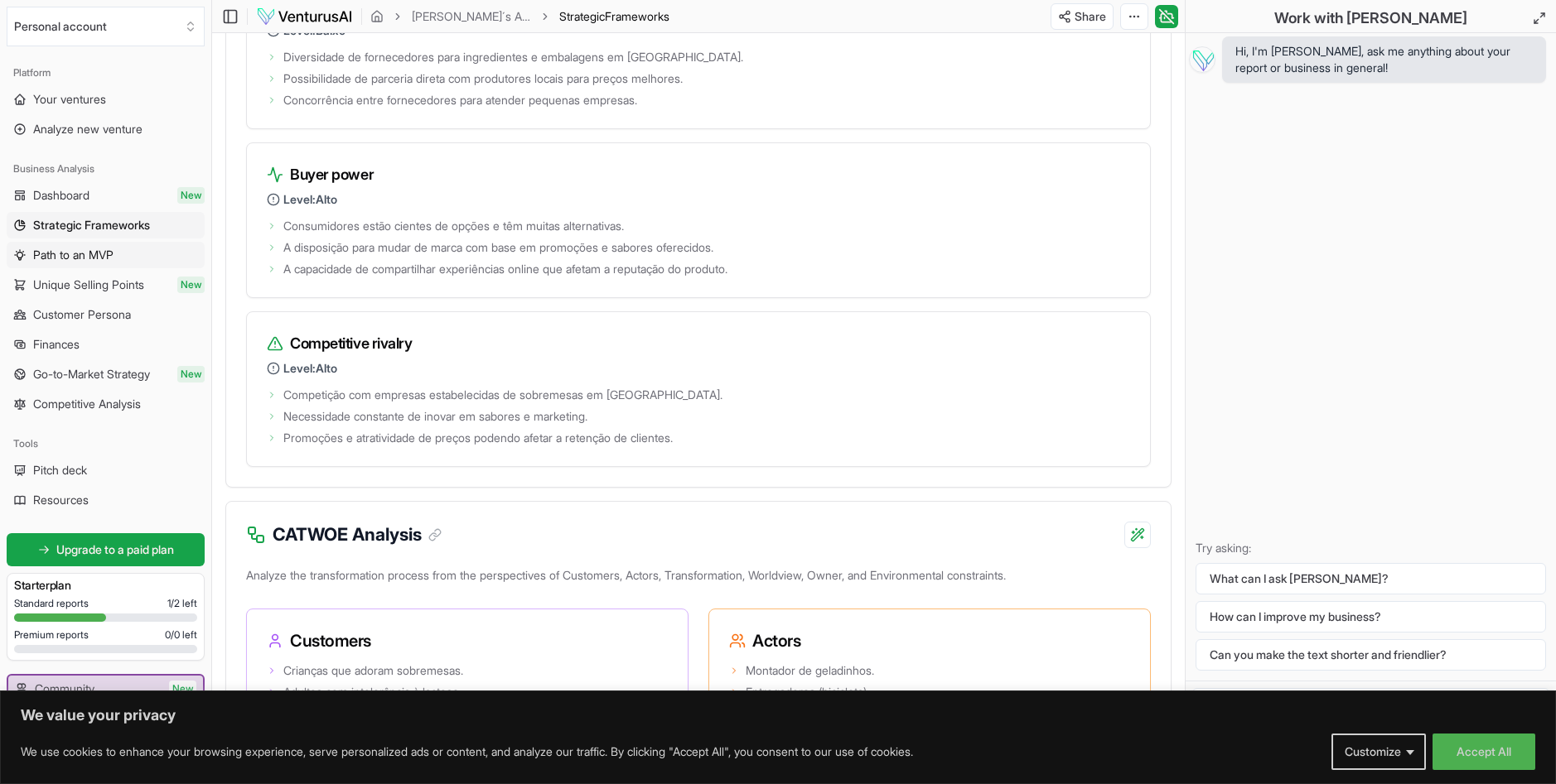
click at [75, 259] on span "Path to an MVP" at bounding box center [73, 255] width 81 height 17
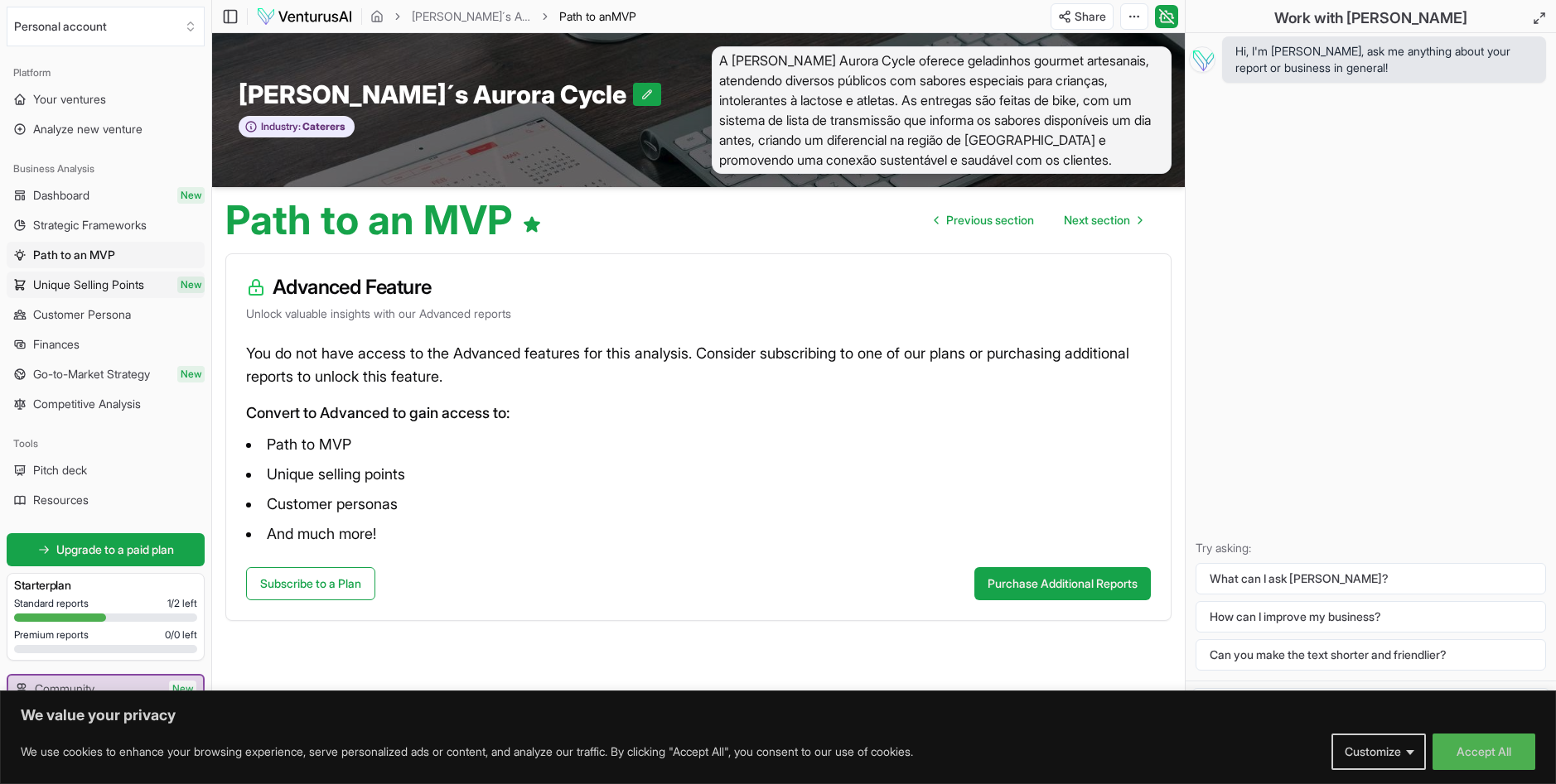
click at [106, 288] on span "Unique Selling Points" at bounding box center [89, 284] width 111 height 17
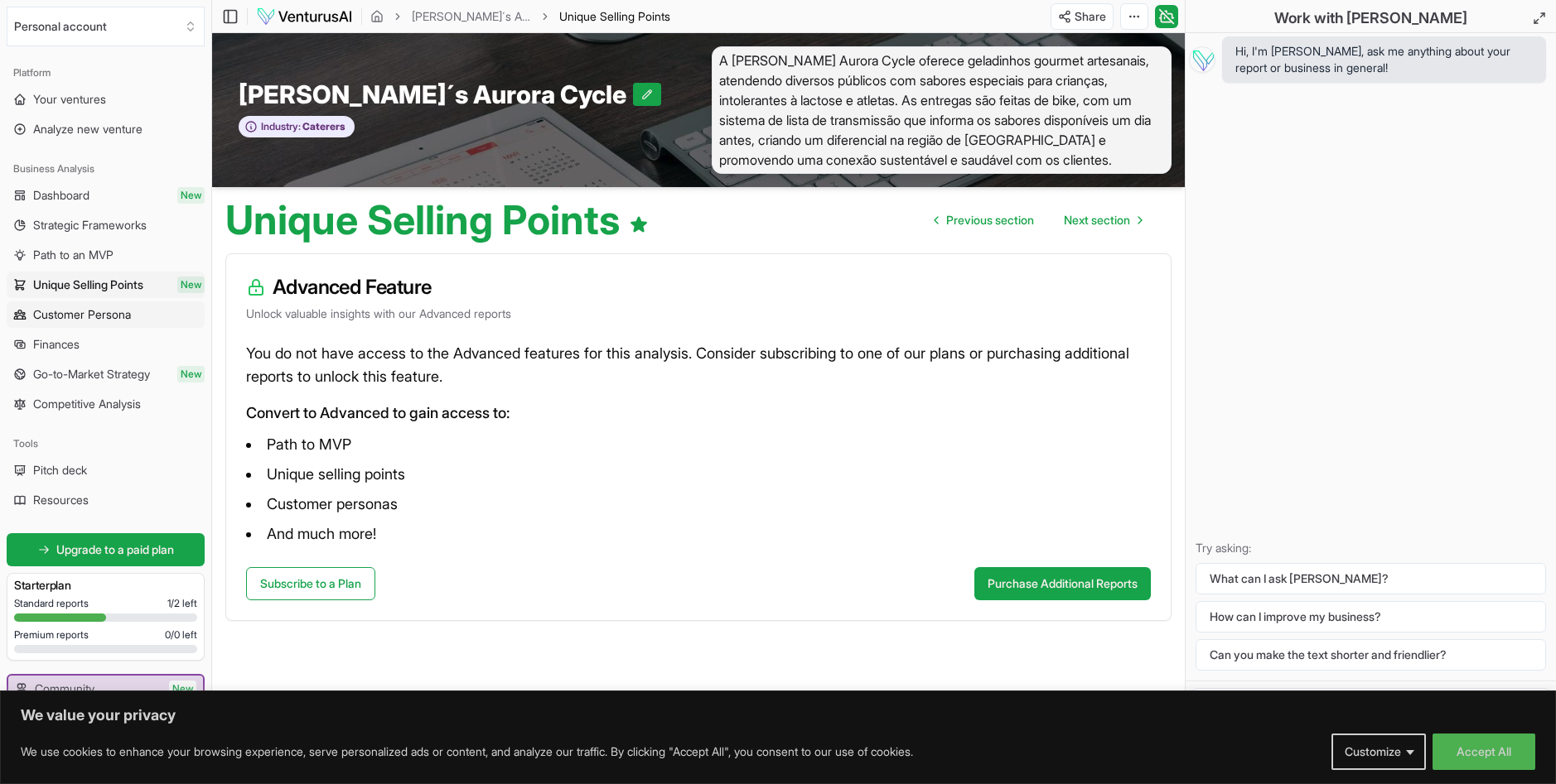
click at [86, 315] on span "Customer Persona" at bounding box center [82, 314] width 97 height 17
click at [81, 408] on span "Competitive Analysis" at bounding box center [87, 404] width 108 height 17
